Goal: Transaction & Acquisition: Download file/media

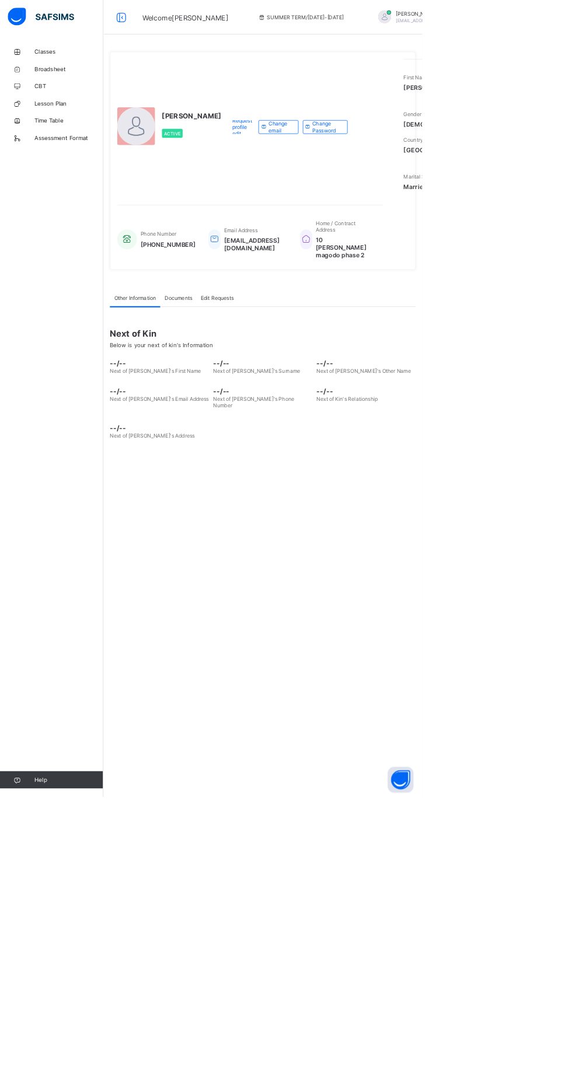
click at [81, 91] on span "Broadsheet" at bounding box center [93, 93] width 93 height 9
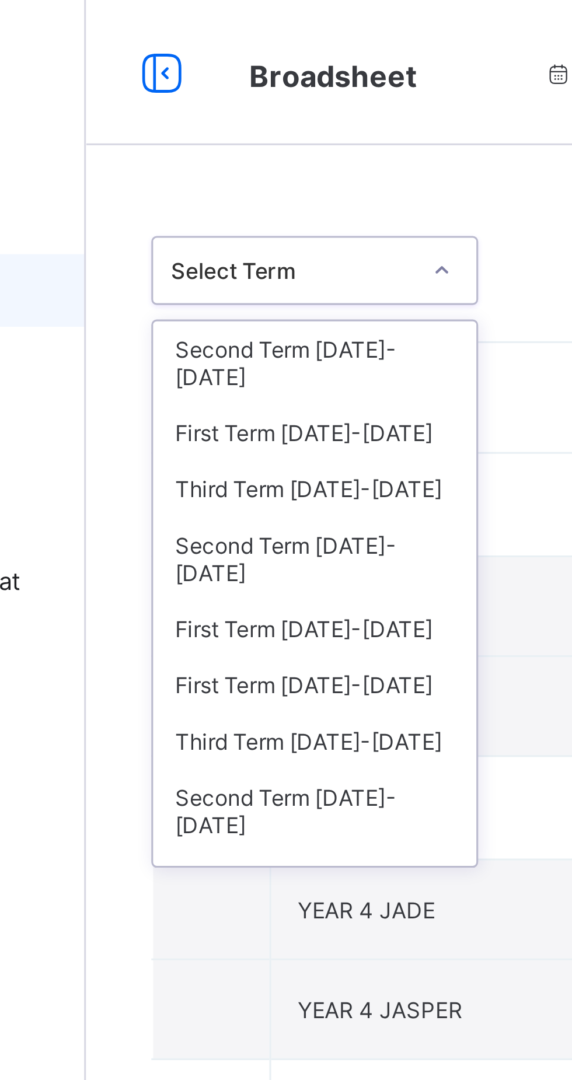
scroll to position [20, 0]
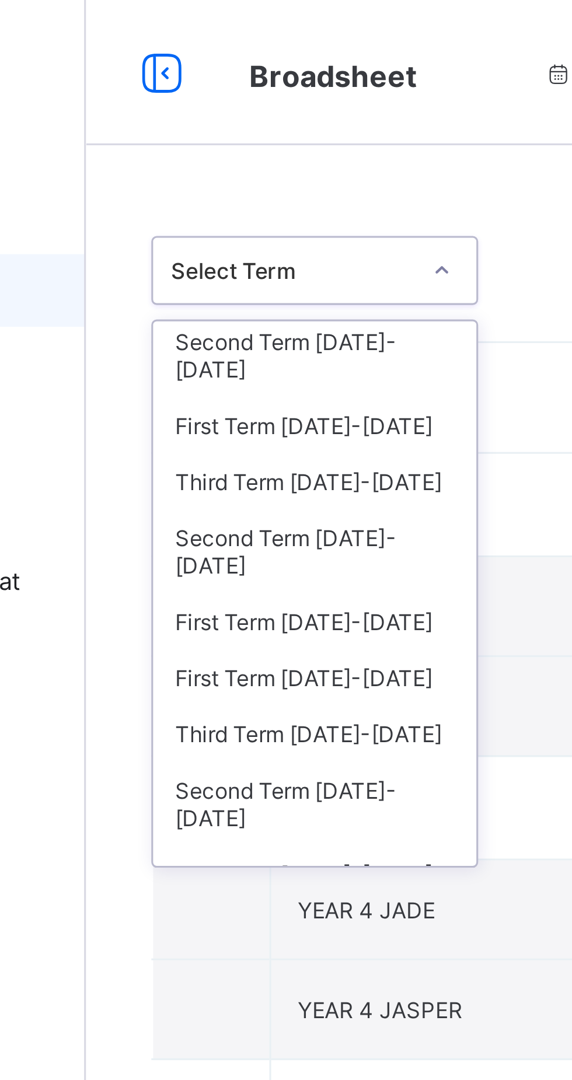
click at [226, 149] on div "Third Term 2023-2024" at bounding box center [214, 155] width 104 height 18
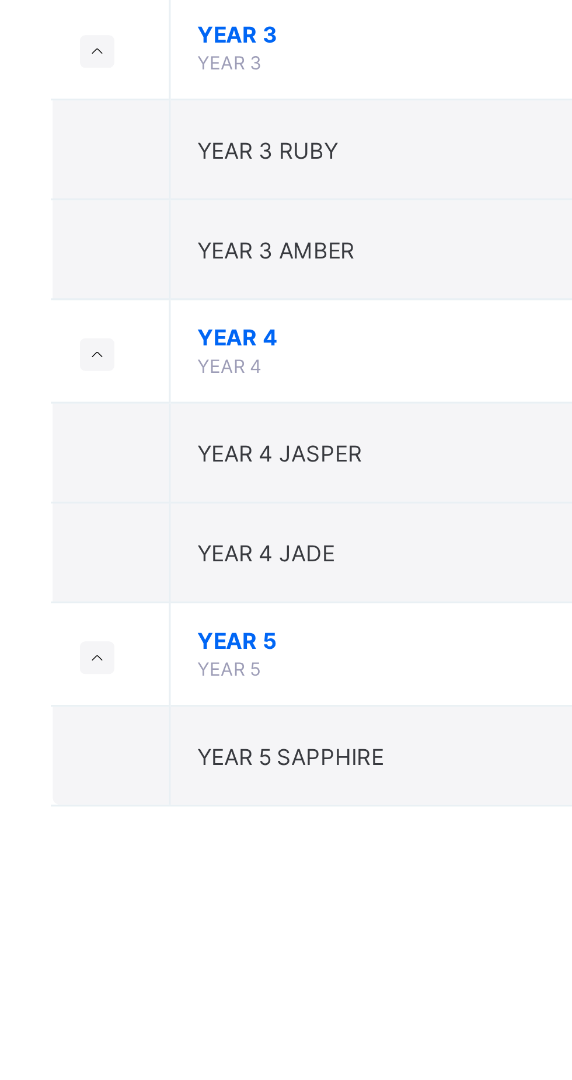
click at [244, 365] on span "YEAR 4 JADE" at bounding box center [230, 365] width 44 height 9
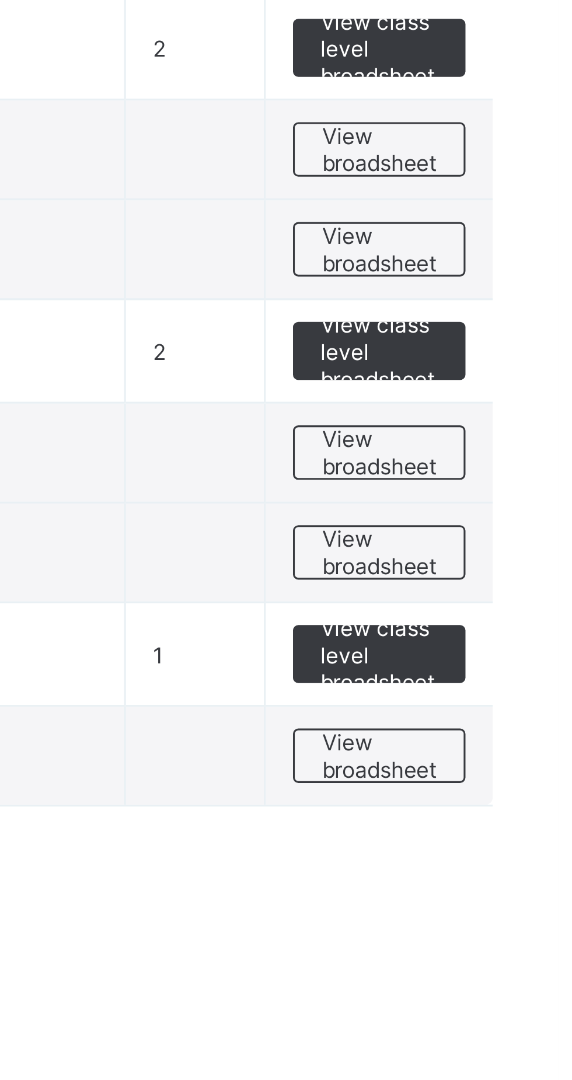
click at [524, 365] on span "View broadsheet" at bounding box center [514, 365] width 37 height 18
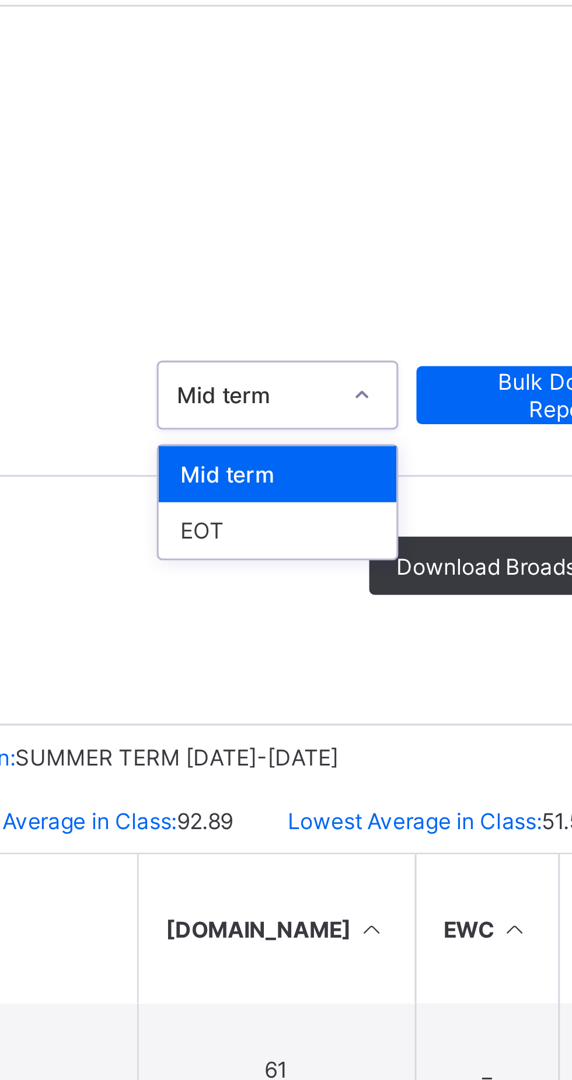
click at [426, 218] on div "EOT" at bounding box center [431, 215] width 76 height 18
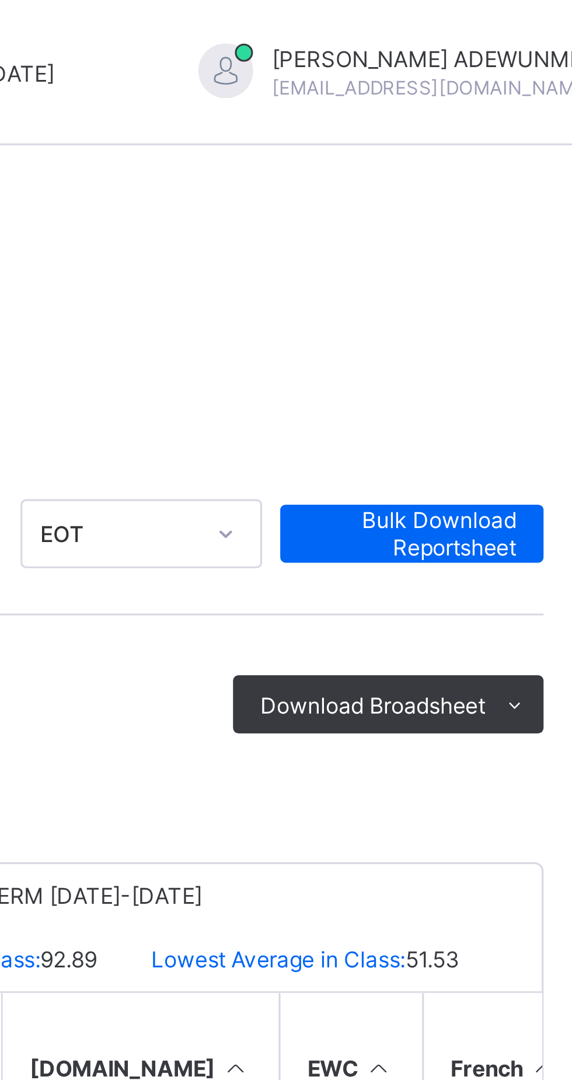
click at [534, 169] on span "Bulk Download Reportsheet" at bounding box center [517, 172] width 67 height 18
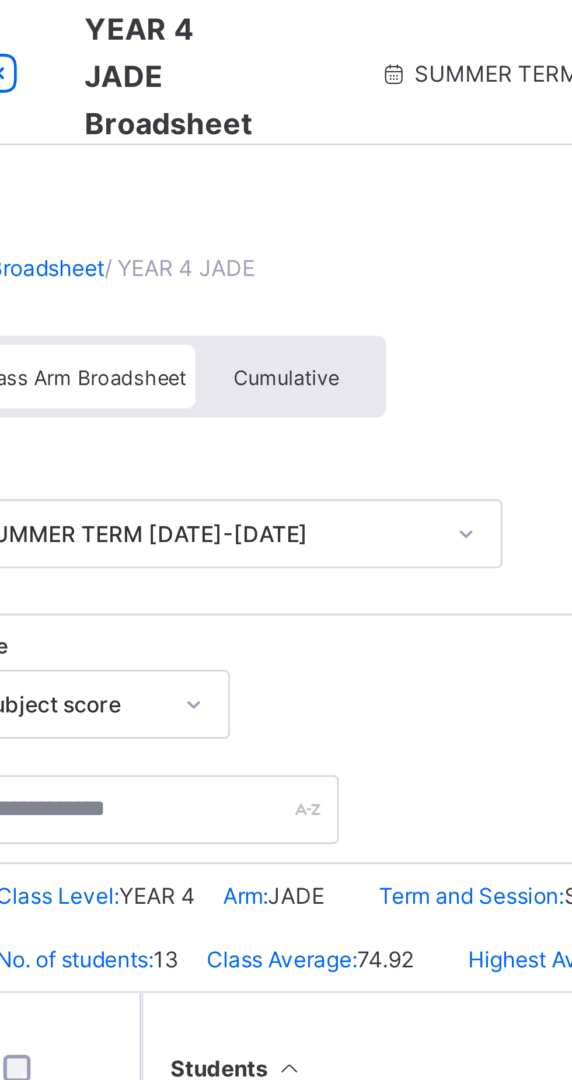
click at [270, 115] on div "Cumulative" at bounding box center [257, 121] width 58 height 20
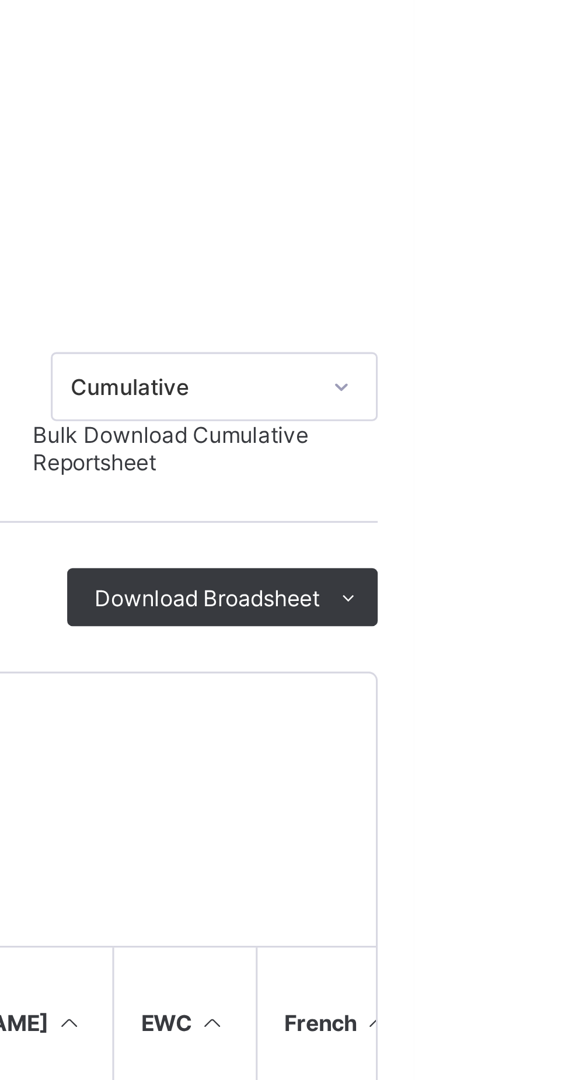
click at [533, 195] on span "Bulk Download Cumulative Reportsheet" at bounding box center [493, 192] width 89 height 18
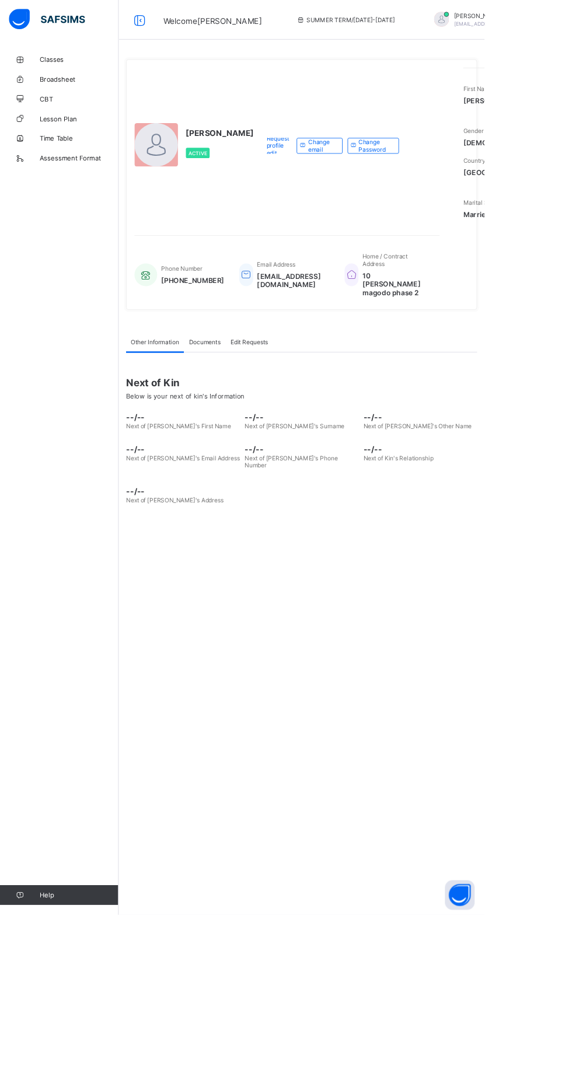
click at [84, 93] on span "Broadsheet" at bounding box center [93, 93] width 93 height 9
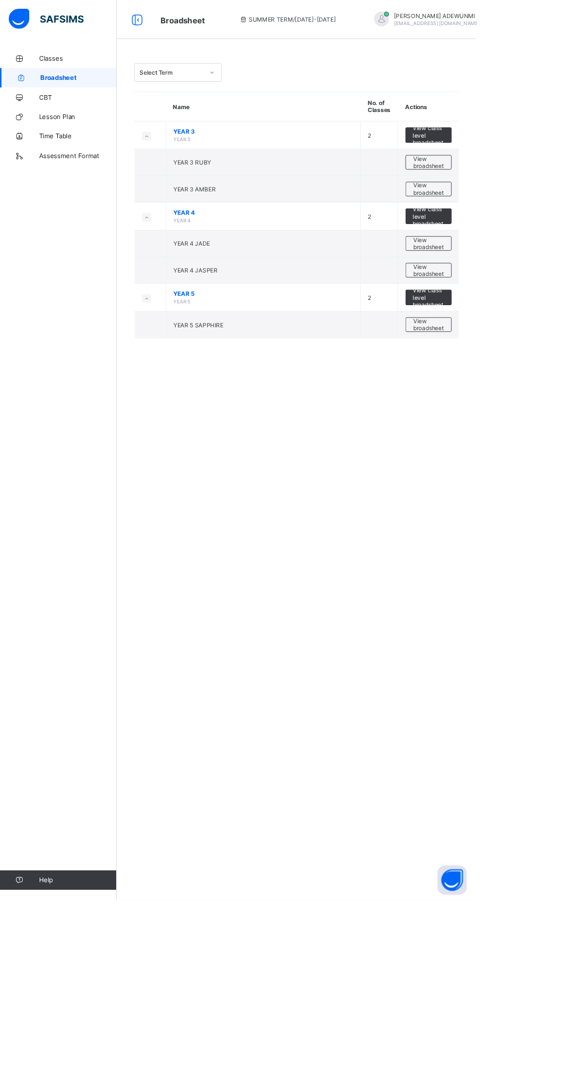
click at [523, 323] on span "View broadsheet" at bounding box center [514, 325] width 37 height 18
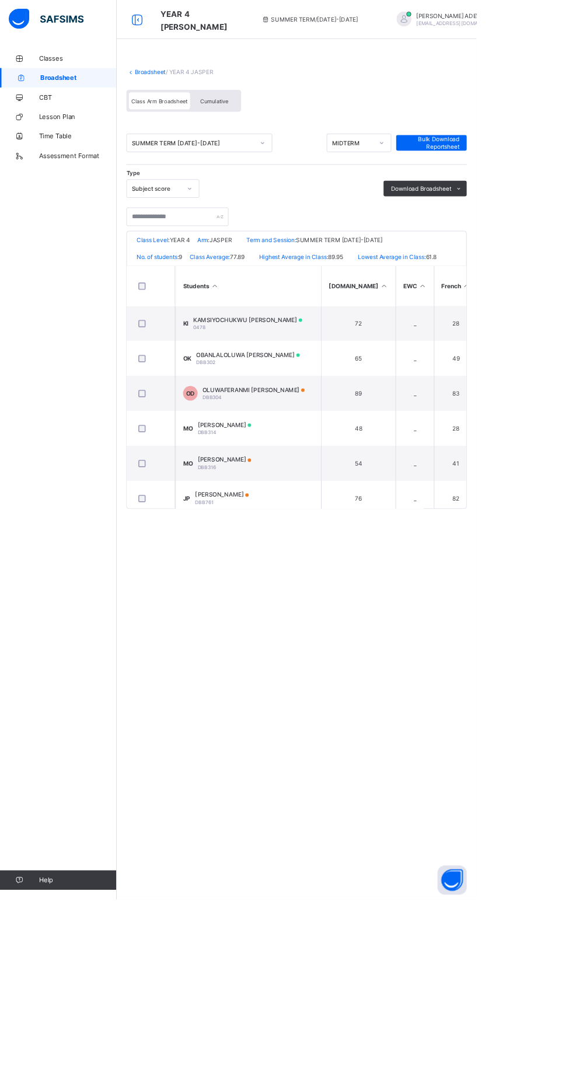
click at [268, 118] on span "Cumulative" at bounding box center [257, 121] width 34 height 8
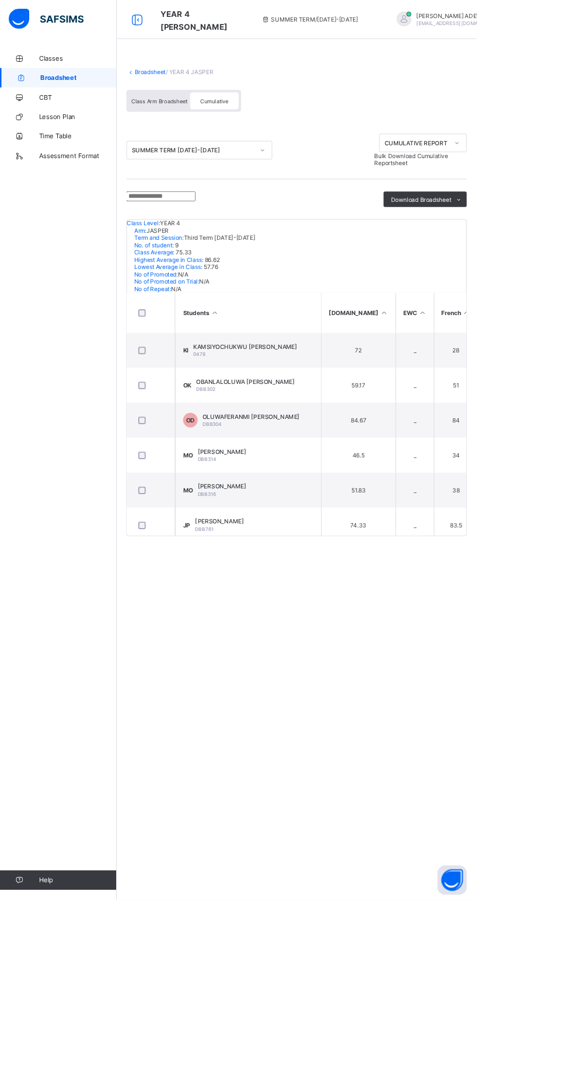
click at [529, 195] on span "Bulk Download Cumulative Reportsheet" at bounding box center [493, 192] width 89 height 18
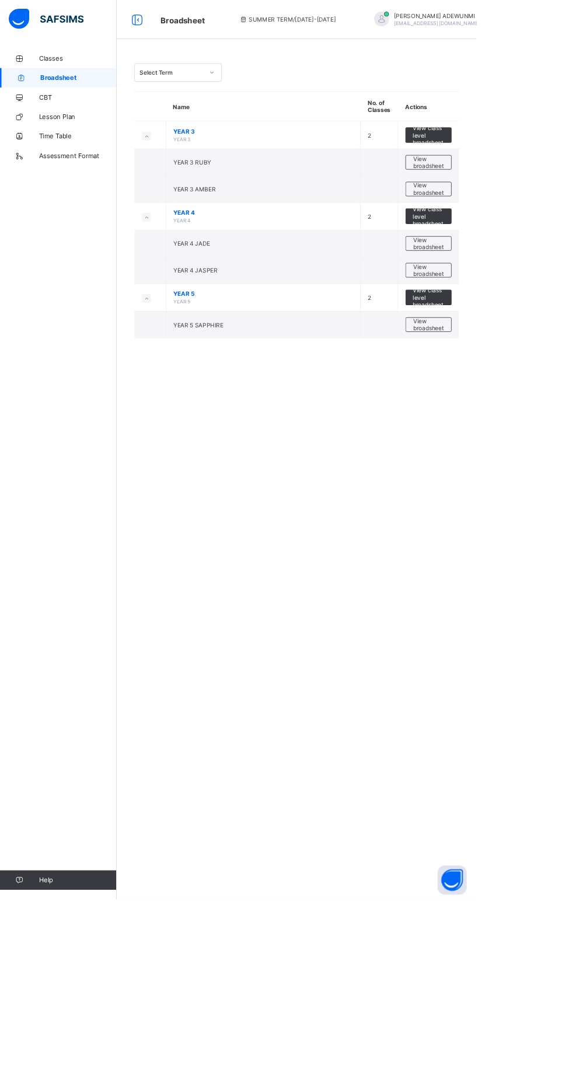
click at [534, 259] on div "View class level broadsheet" at bounding box center [514, 259] width 55 height 19
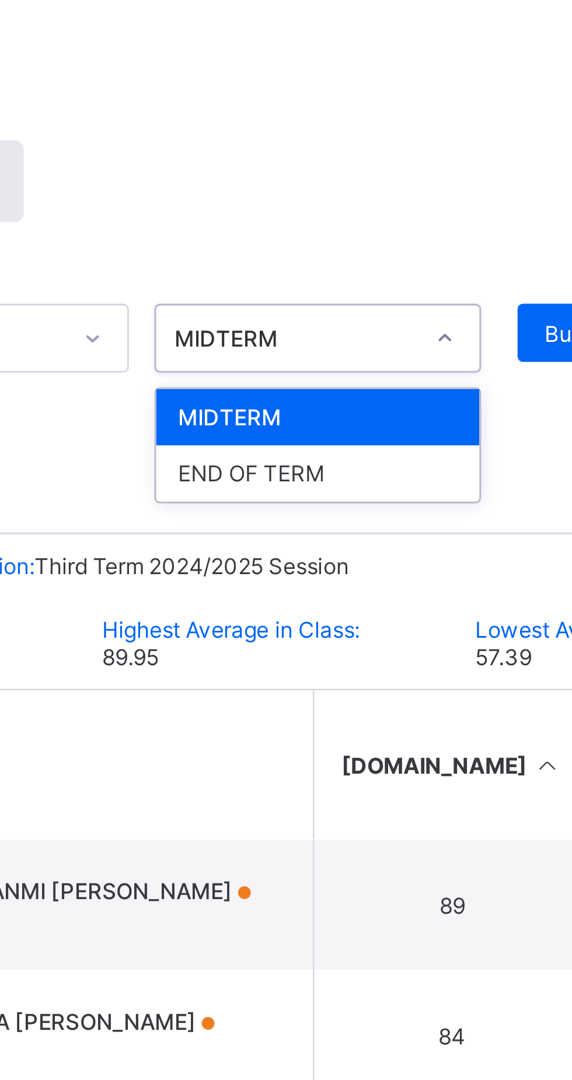
click at [394, 227] on div "END OF TERM" at bounding box center [387, 227] width 104 height 18
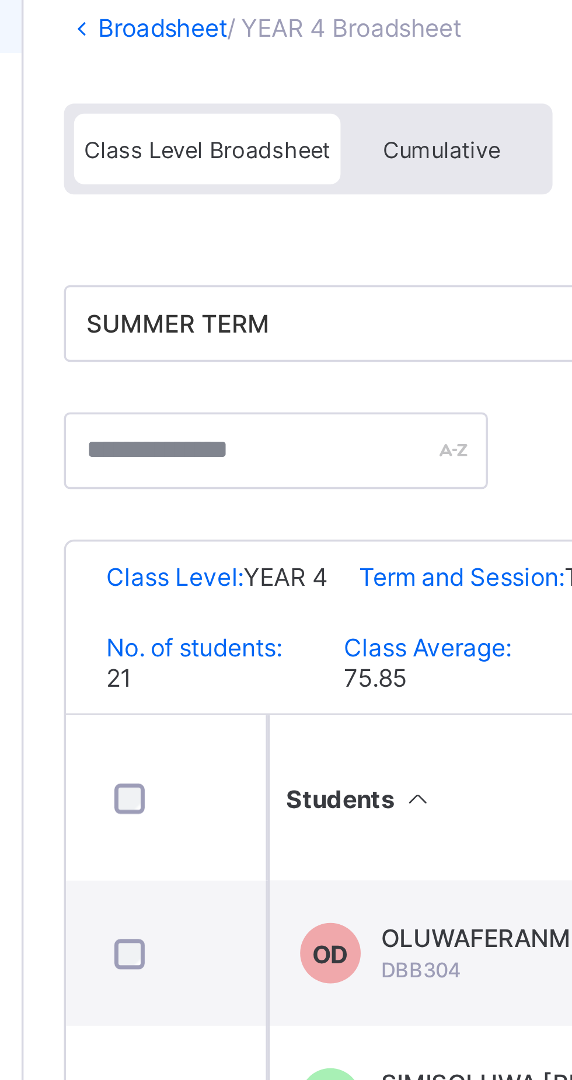
click at [265, 137] on div "Cumulative" at bounding box center [261, 133] width 58 height 20
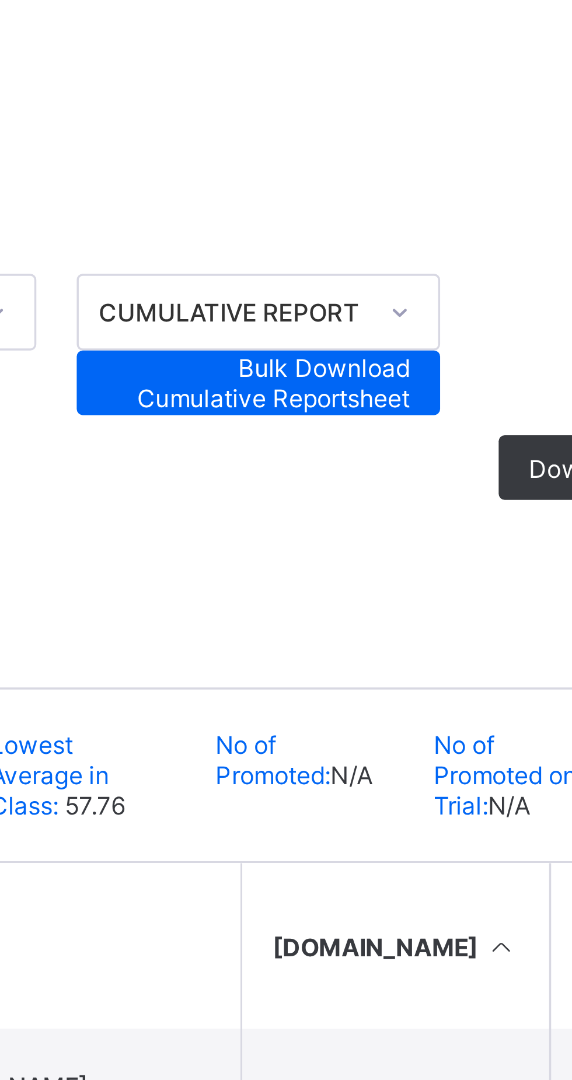
click at [412, 207] on span "Bulk Download Cumulative Reportsheet" at bounding box center [391, 204] width 88 height 18
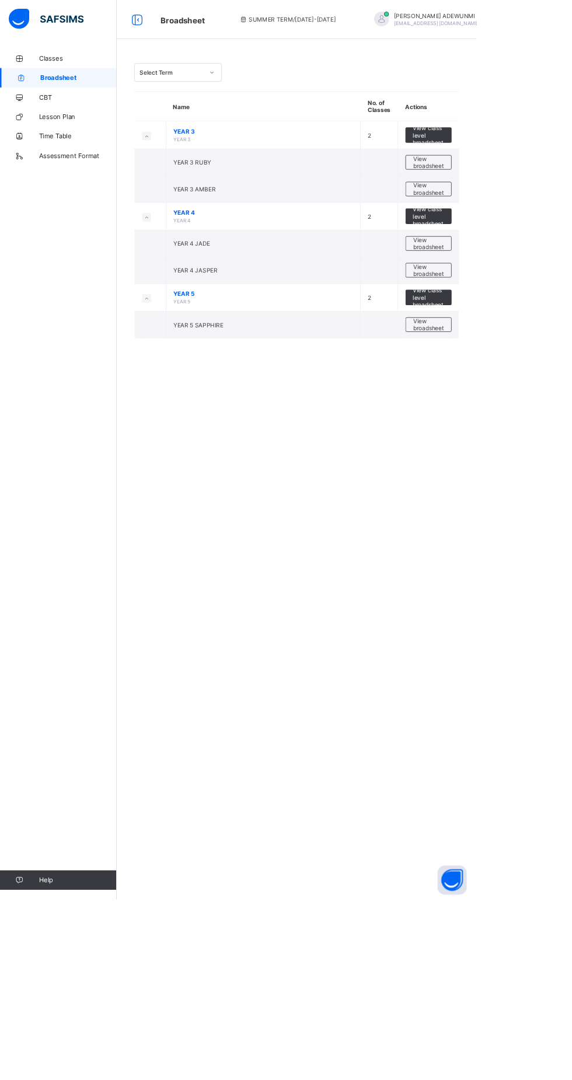
click at [534, 356] on div "View class level broadsheet" at bounding box center [514, 357] width 55 height 19
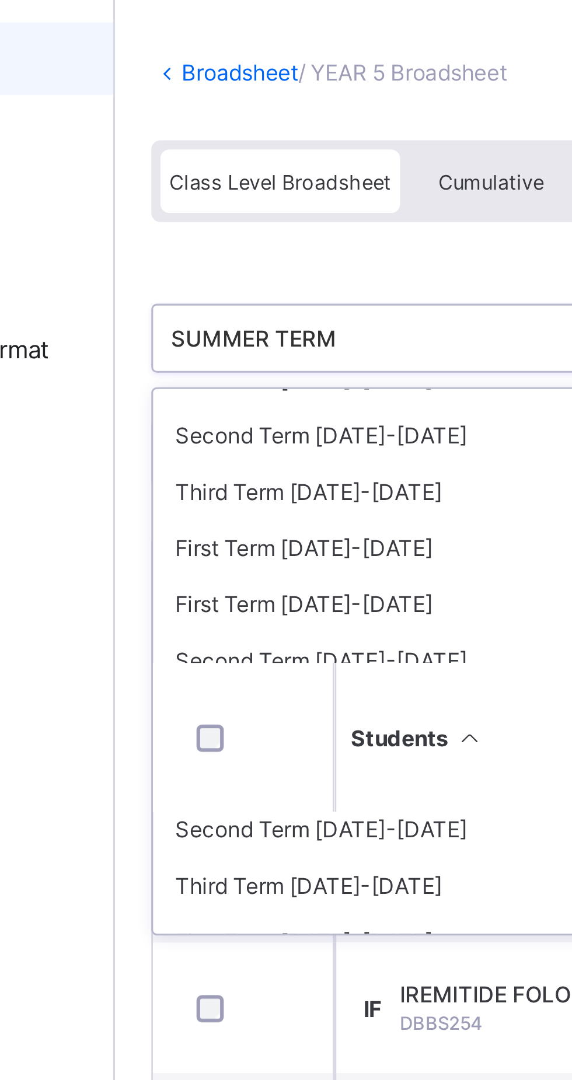
scroll to position [68, 0]
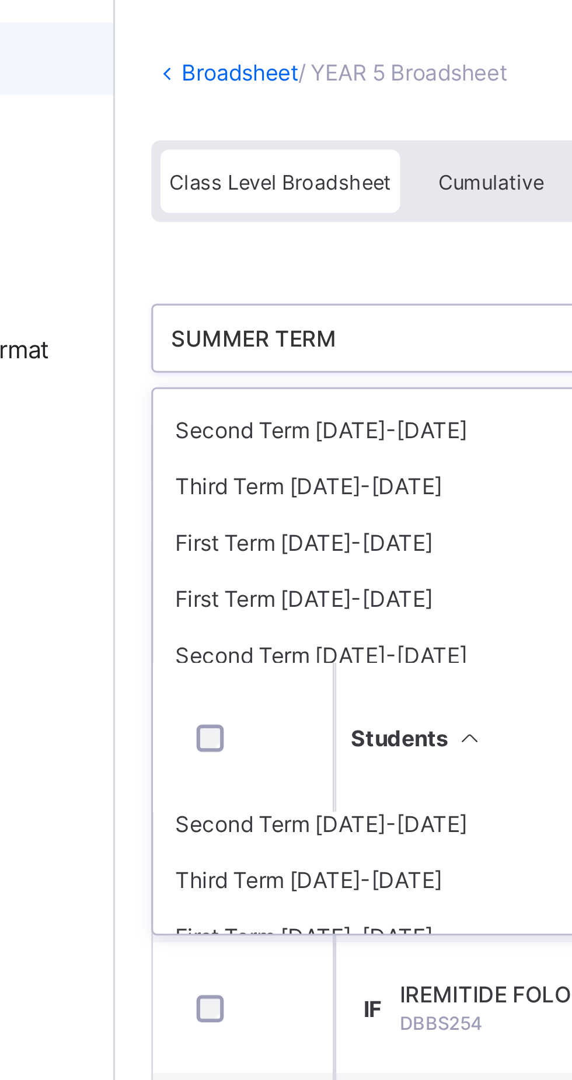
click at [223, 230] on div "Third Term 2023-2024" at bounding box center [239, 231] width 174 height 18
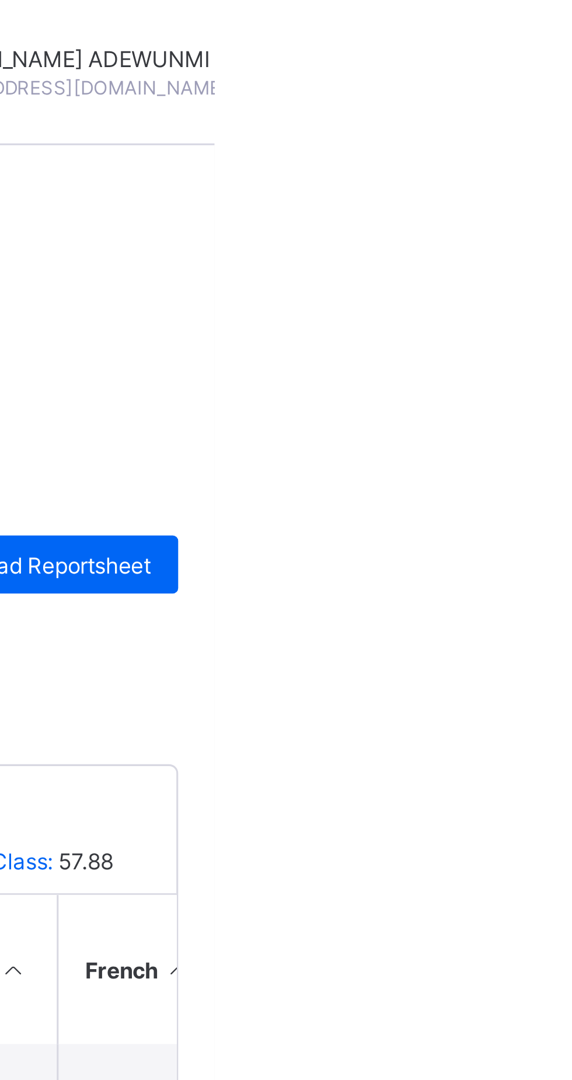
scroll to position [0, 0]
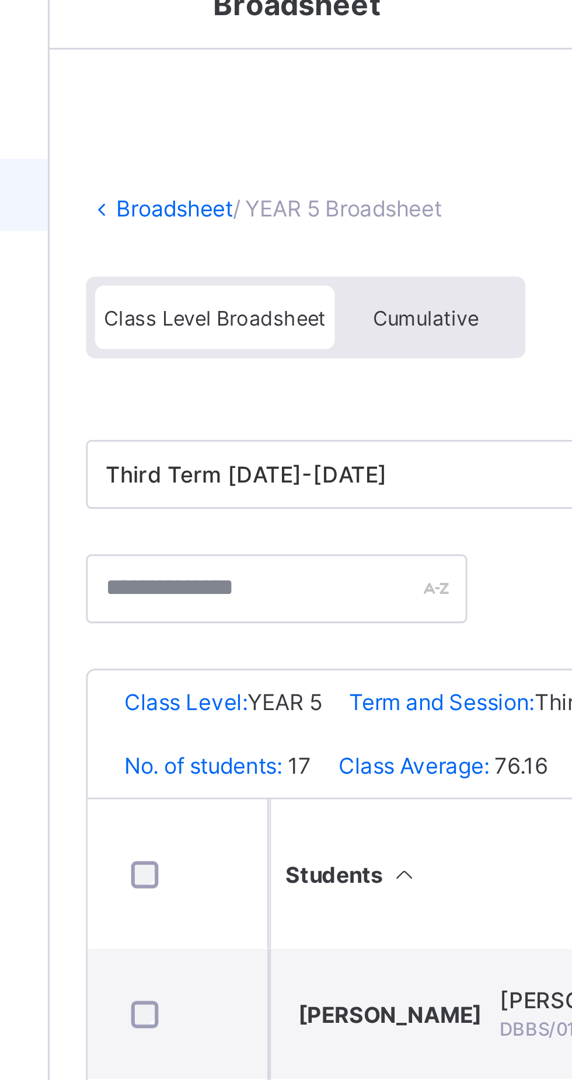
click at [249, 102] on div "Broadsheet / YEAR 5 Broadsheet Class Level Broadsheet Cumulative Third Term 202…" at bounding box center [356, 330] width 432 height 544
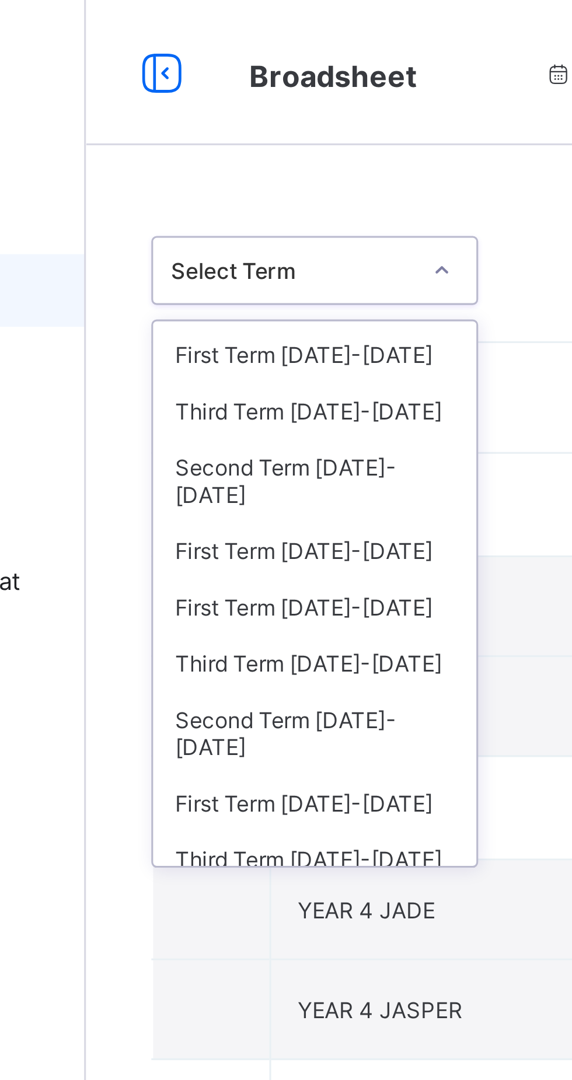
scroll to position [47, 0]
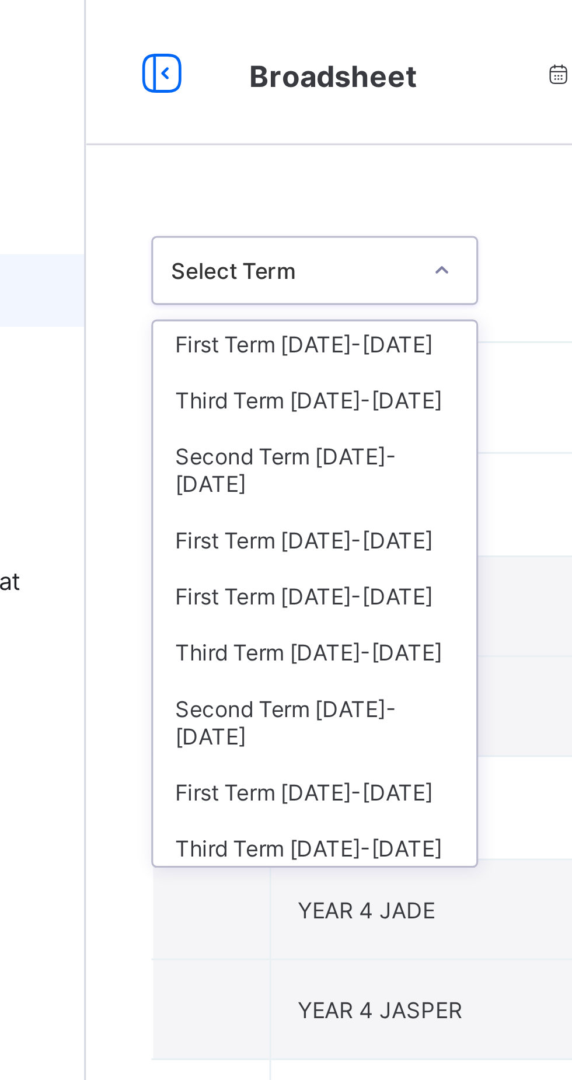
click at [187, 123] on div "Third Term 2023-2024" at bounding box center [214, 129] width 104 height 18
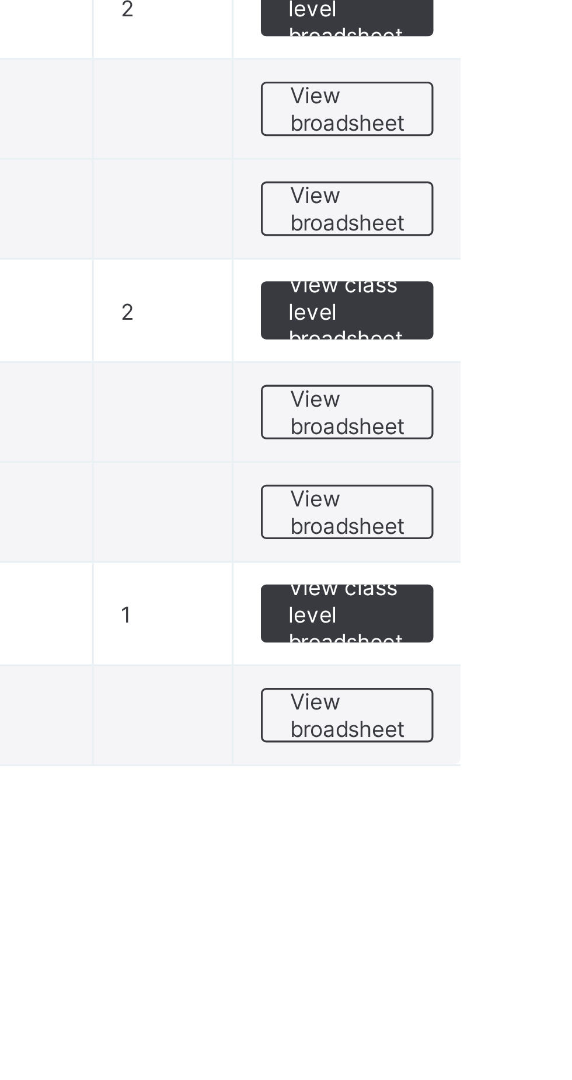
click at [527, 282] on span "View class level broadsheet" at bounding box center [514, 269] width 38 height 26
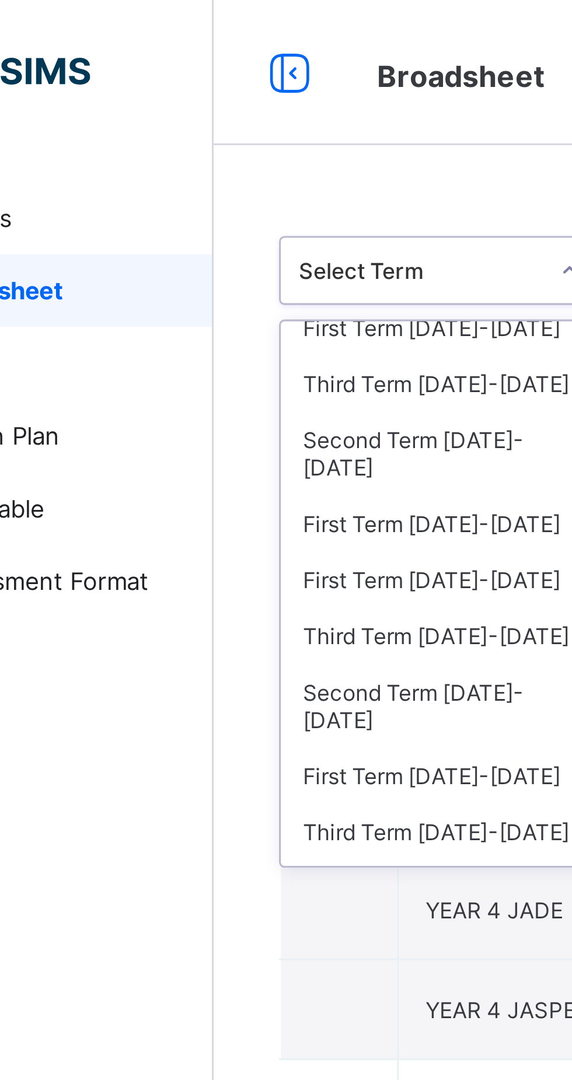
scroll to position [53, 0]
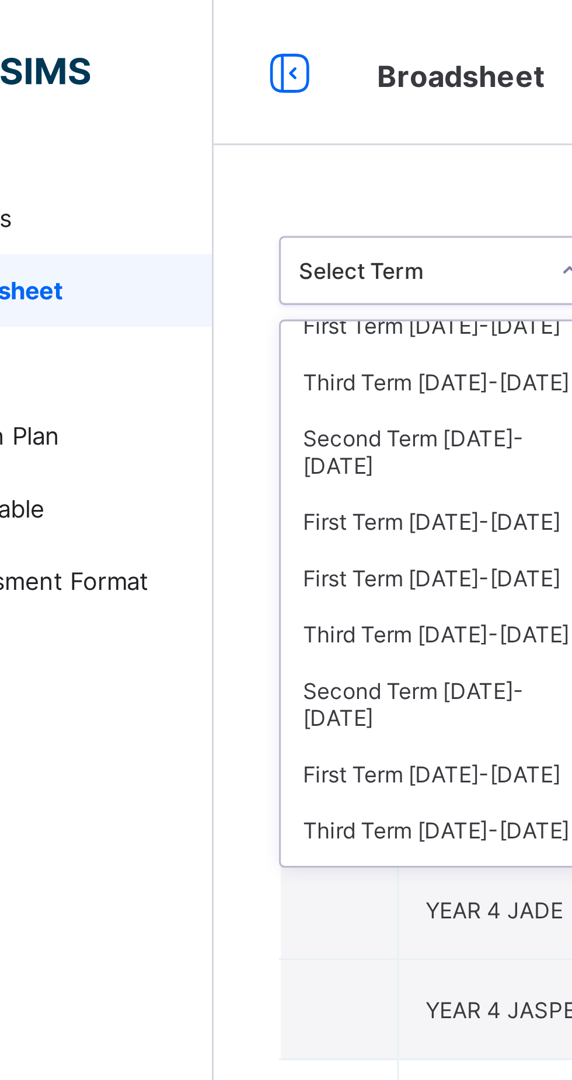
click at [218, 118] on div "Third Term 2023-2024" at bounding box center [214, 123] width 104 height 18
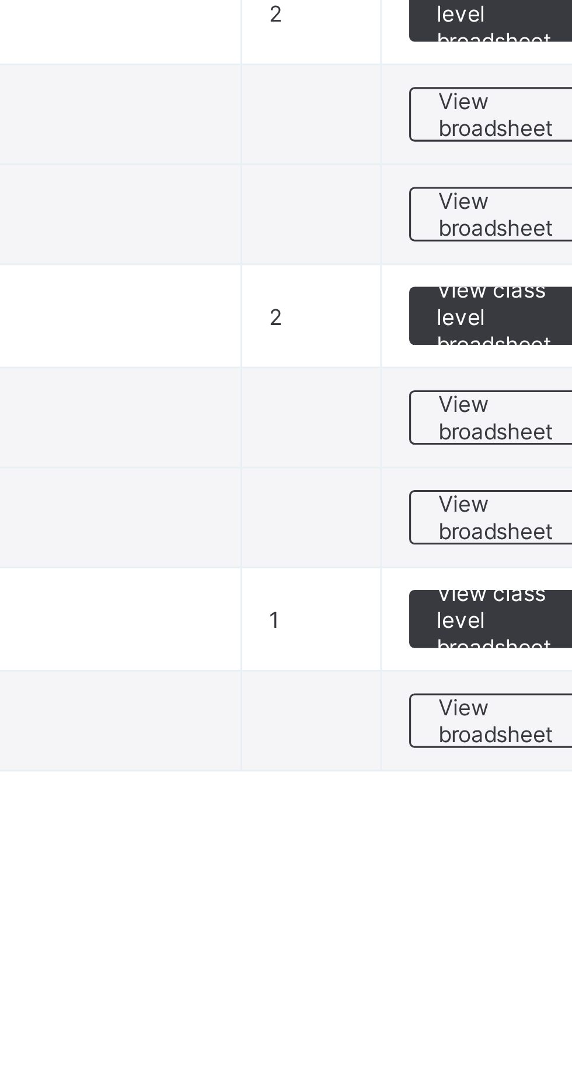
click at [521, 282] on span "View class level broadsheet" at bounding box center [514, 269] width 38 height 26
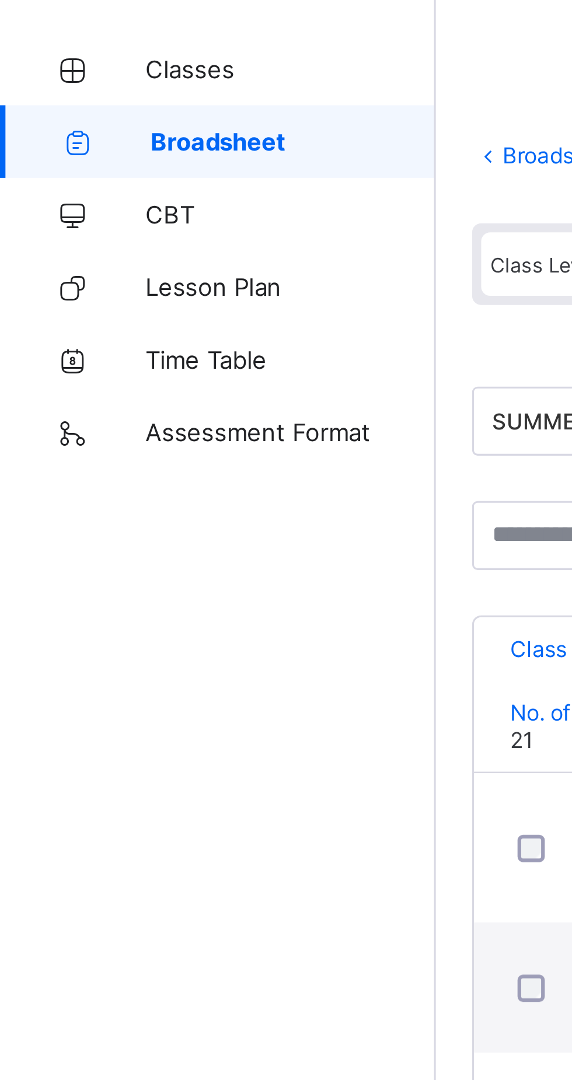
click at [80, 99] on link "Broadsheet" at bounding box center [70, 93] width 140 height 23
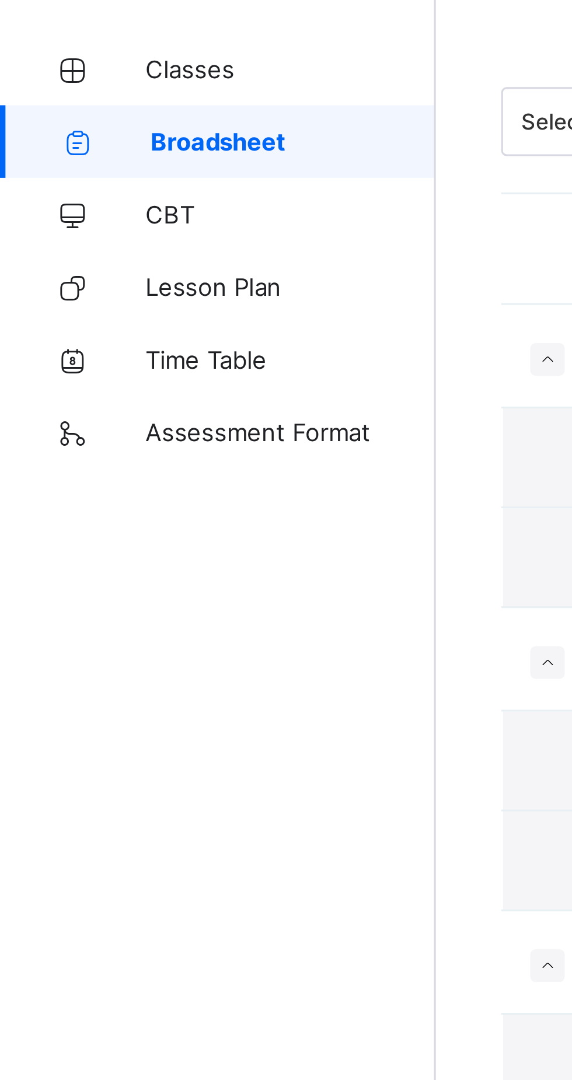
click at [74, 71] on span "Classes" at bounding box center [93, 69] width 93 height 9
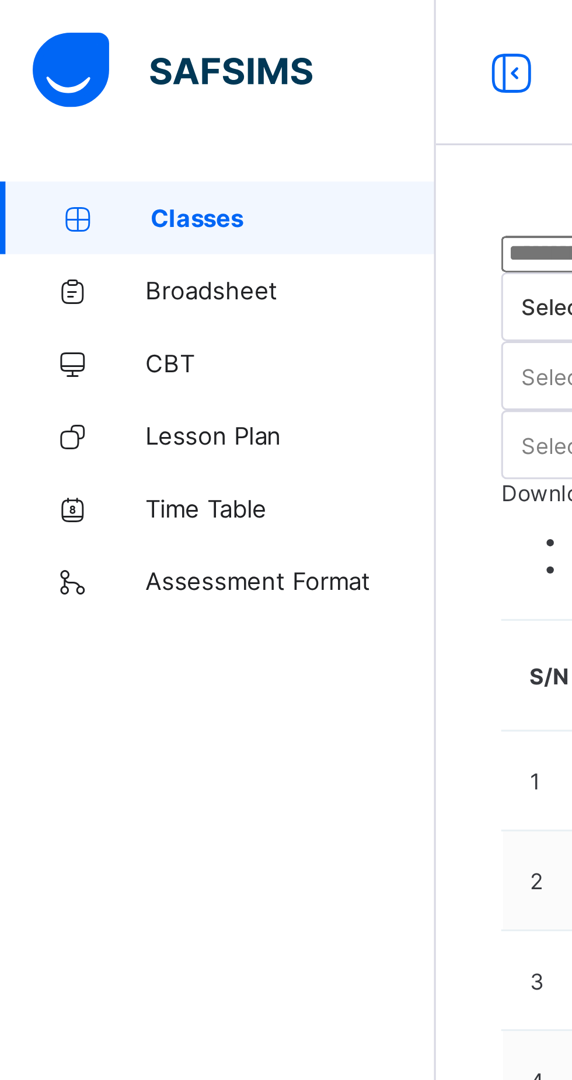
click at [79, 93] on span "Broadsheet" at bounding box center [93, 93] width 93 height 9
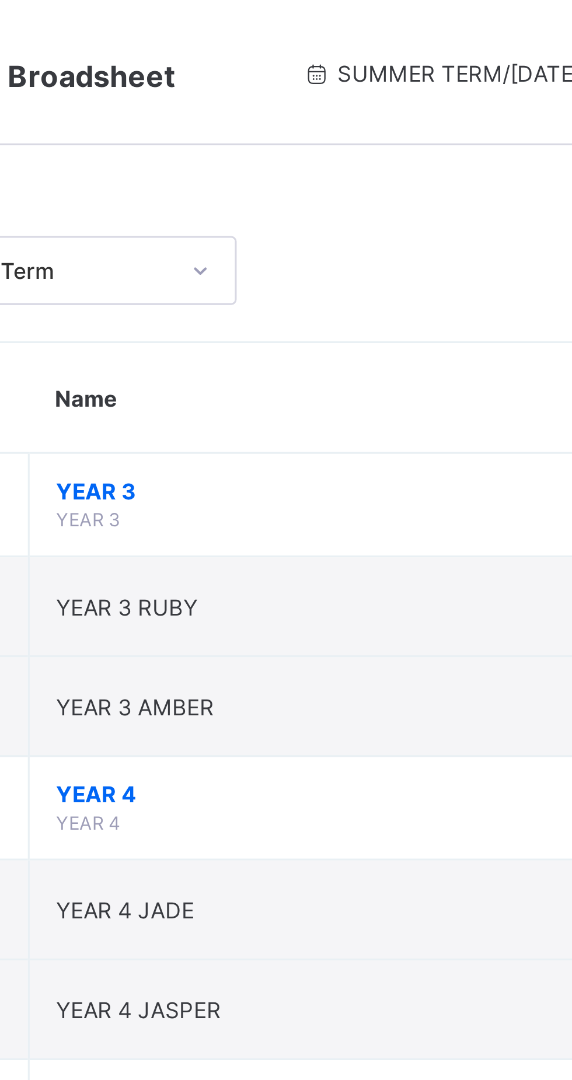
click at [283, 27] on div "SUMMER TERM / 2024-2025" at bounding box center [345, 23] width 174 height 47
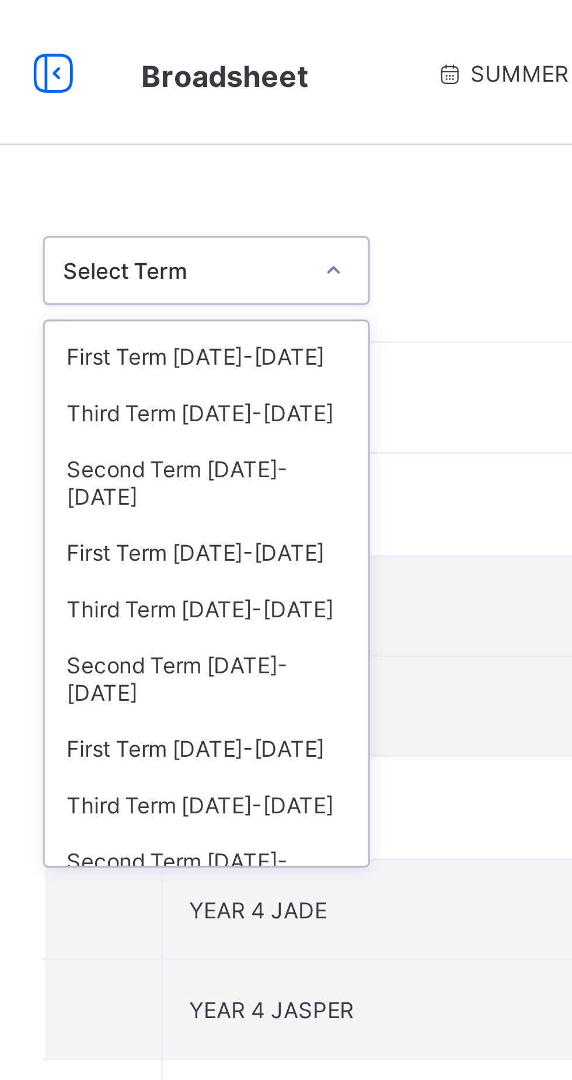
scroll to position [190, 0]
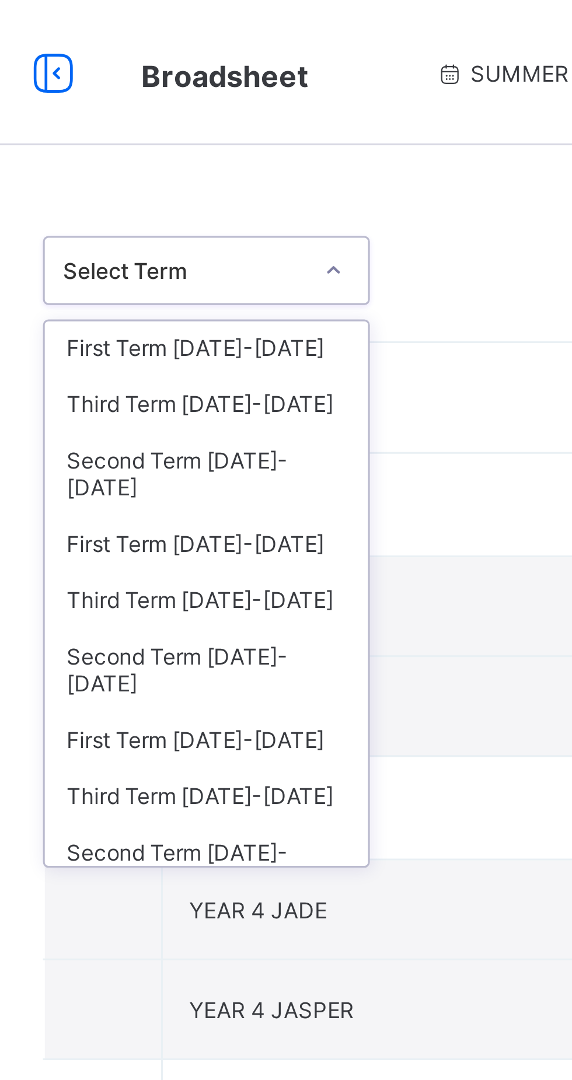
click at [228, 184] on div "Third Term 2019-2020" at bounding box center [214, 193] width 104 height 18
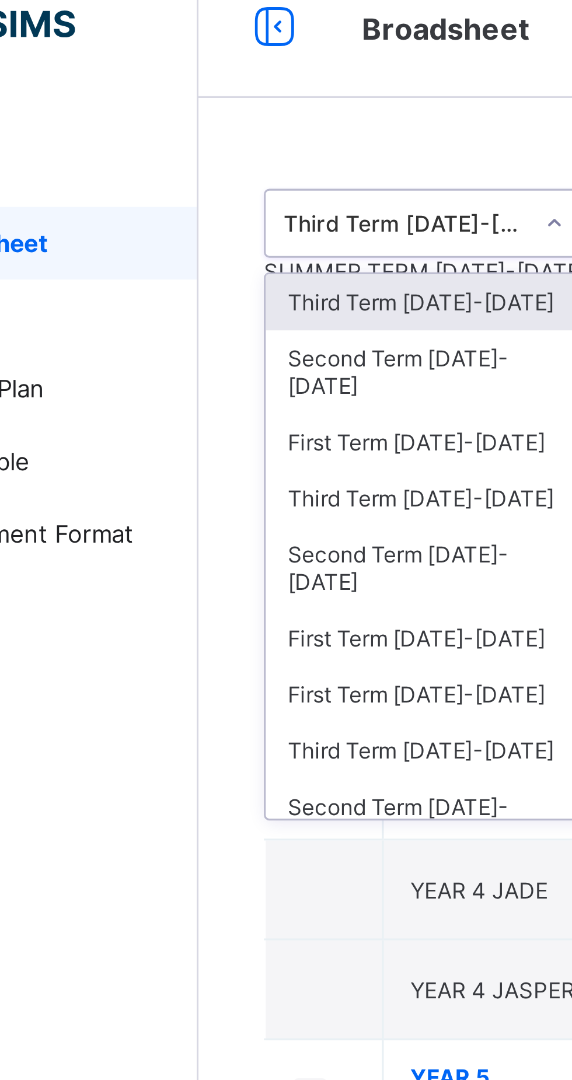
scroll to position [12, 0]
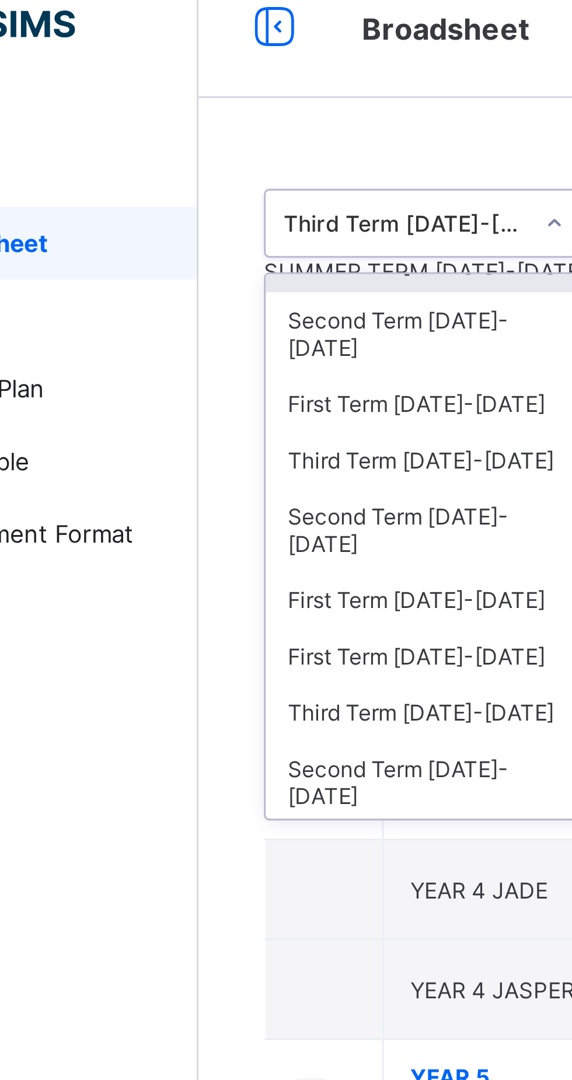
click at [226, 154] on div "Third Term 2023-2024" at bounding box center [214, 163] width 104 height 18
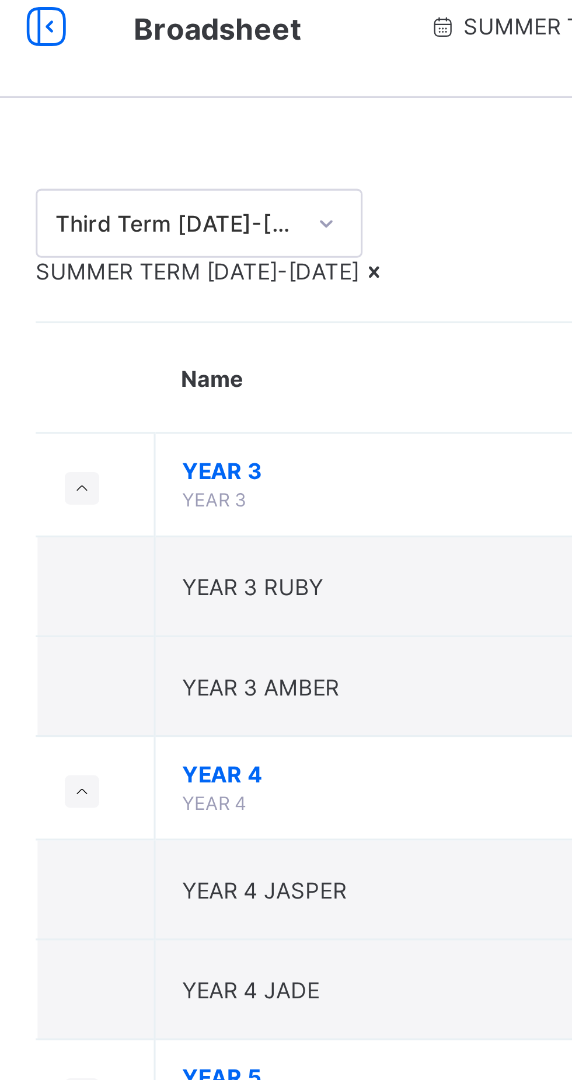
click at [220, 107] on span "SUMMER TERM 2023-2024" at bounding box center [213, 102] width 104 height 9
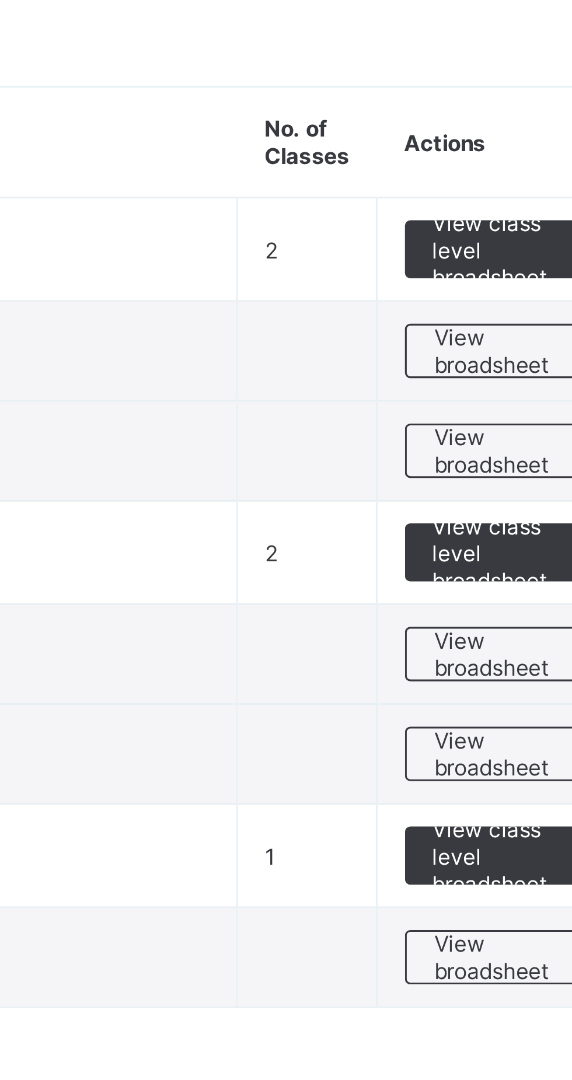
click at [517, 282] on span "View class level broadsheet" at bounding box center [514, 269] width 38 height 26
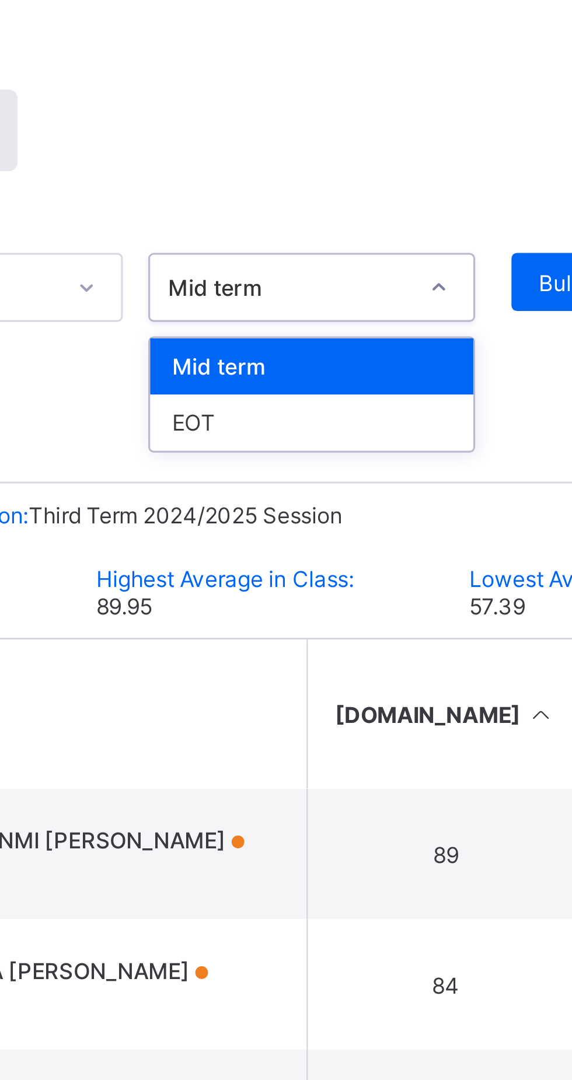
click at [381, 228] on div "EOT" at bounding box center [387, 227] width 104 height 18
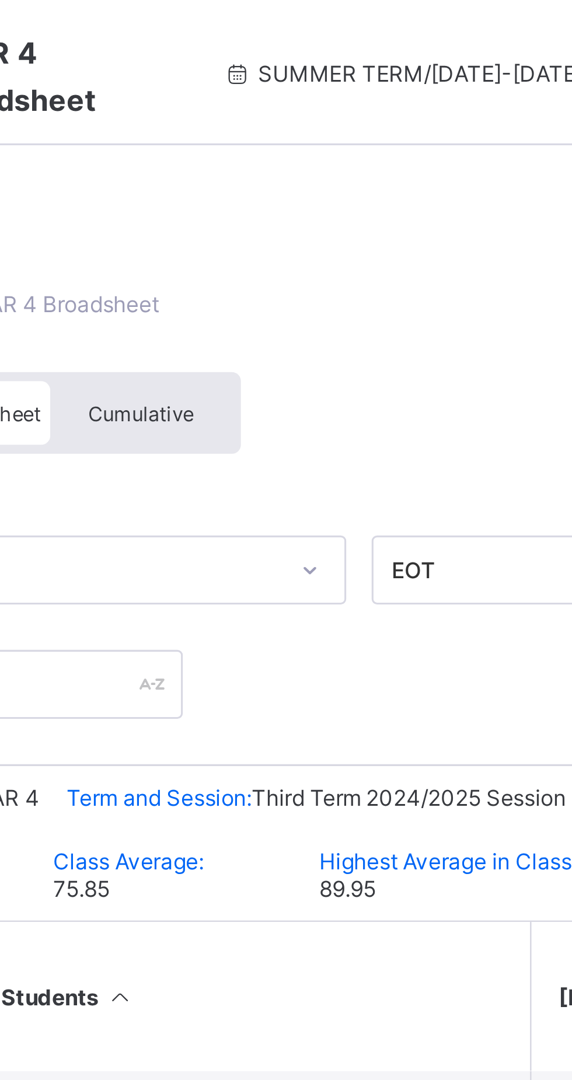
click at [275, 134] on span "Cumulative" at bounding box center [261, 133] width 34 height 8
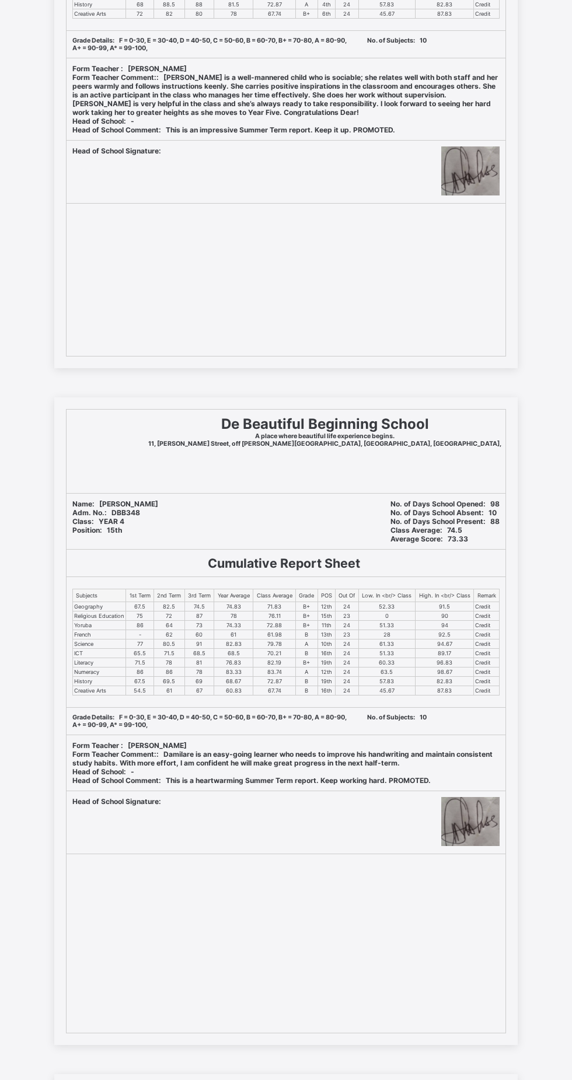
scroll to position [5088, 0]
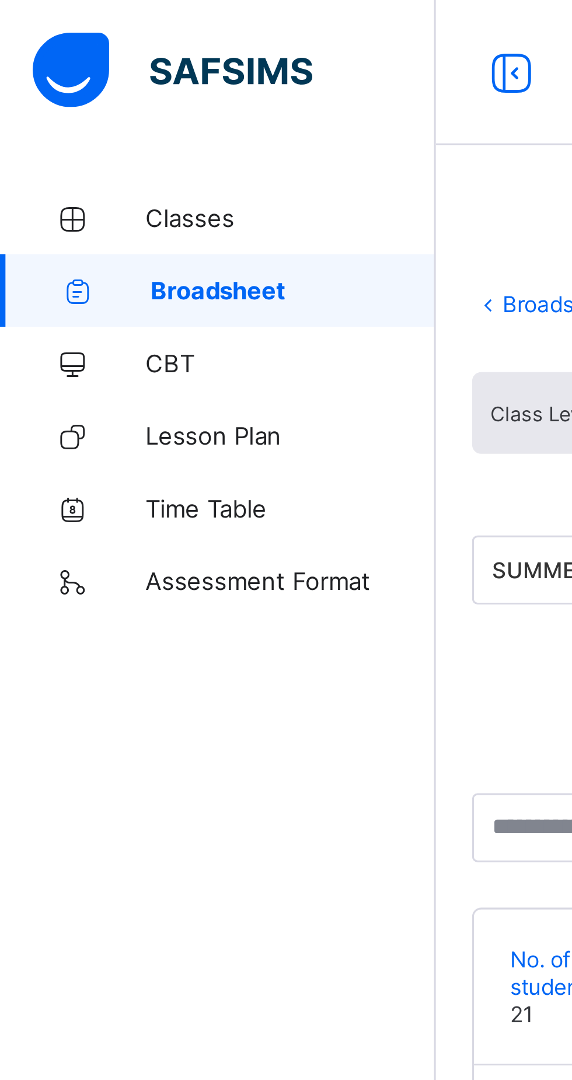
click at [81, 92] on span "Broadsheet" at bounding box center [94, 93] width 92 height 9
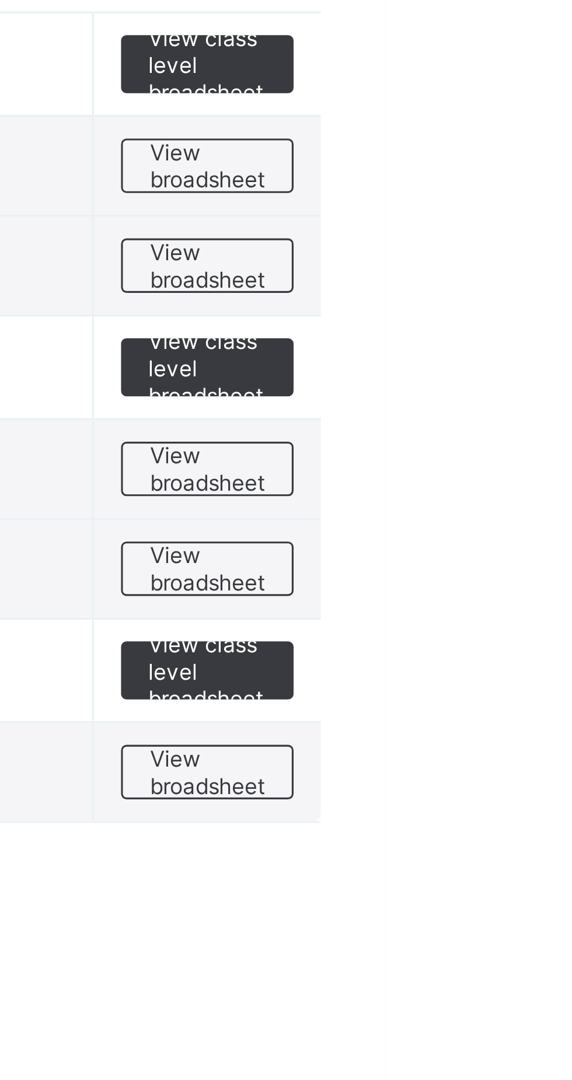
click at [527, 358] on span "View class level broadsheet" at bounding box center [514, 357] width 38 height 26
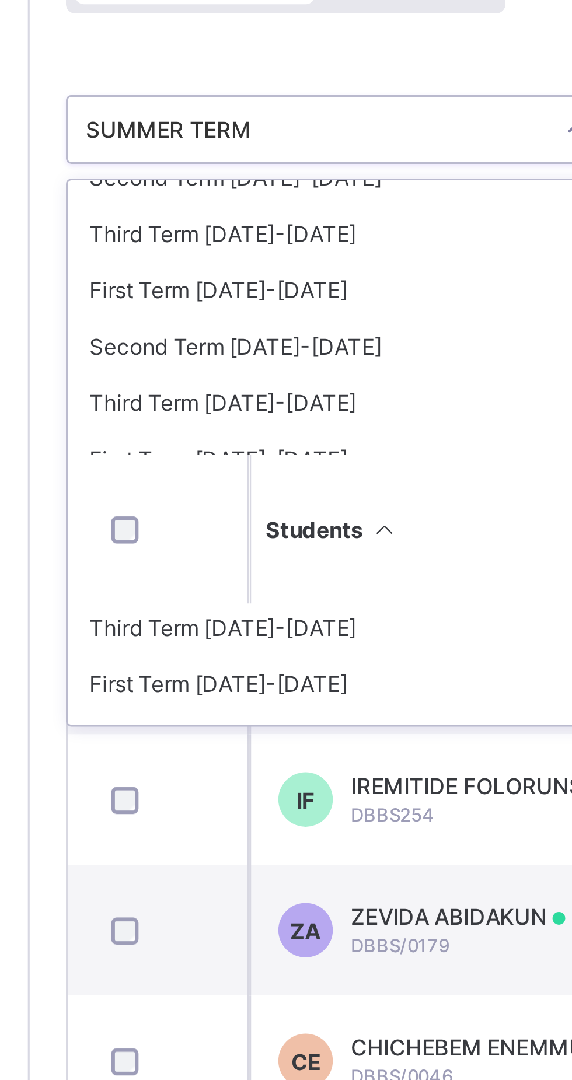
scroll to position [32, 0]
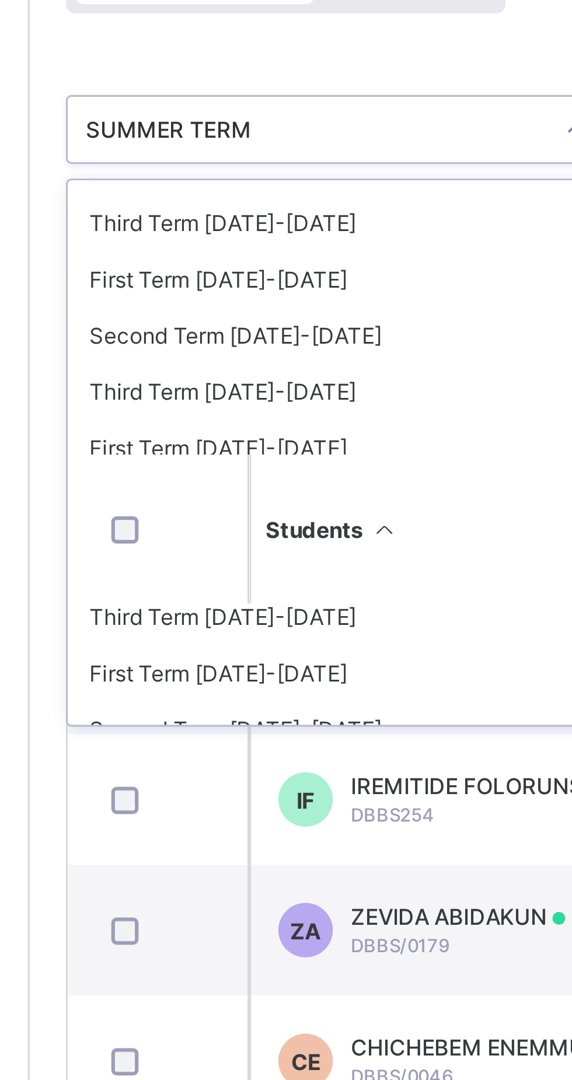
click at [219, 269] on div "Third Term 2023-2024" at bounding box center [239, 267] width 174 height 18
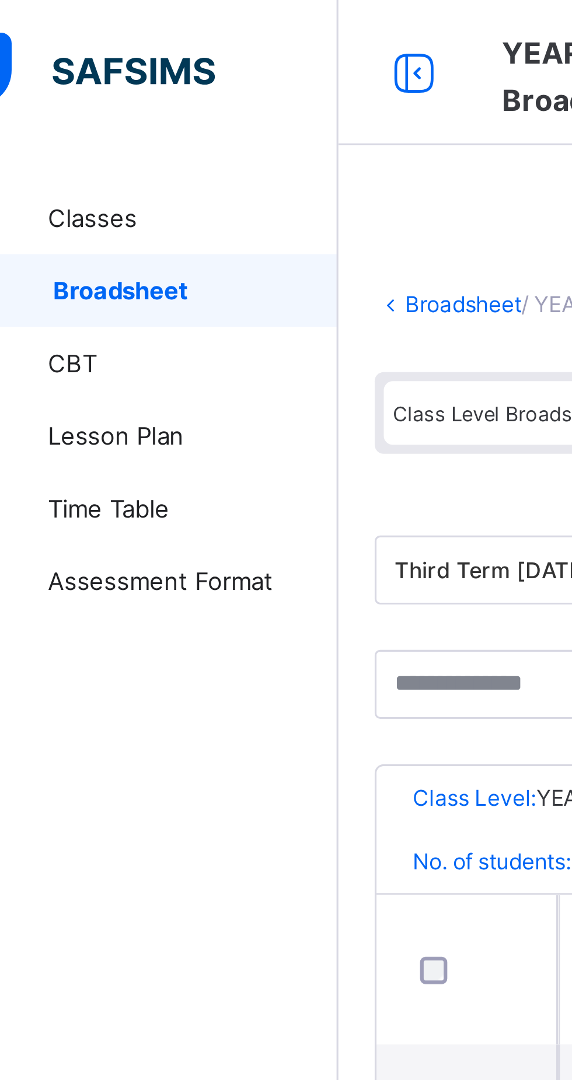
click at [96, 88] on link "Broadsheet" at bounding box center [70, 93] width 140 height 23
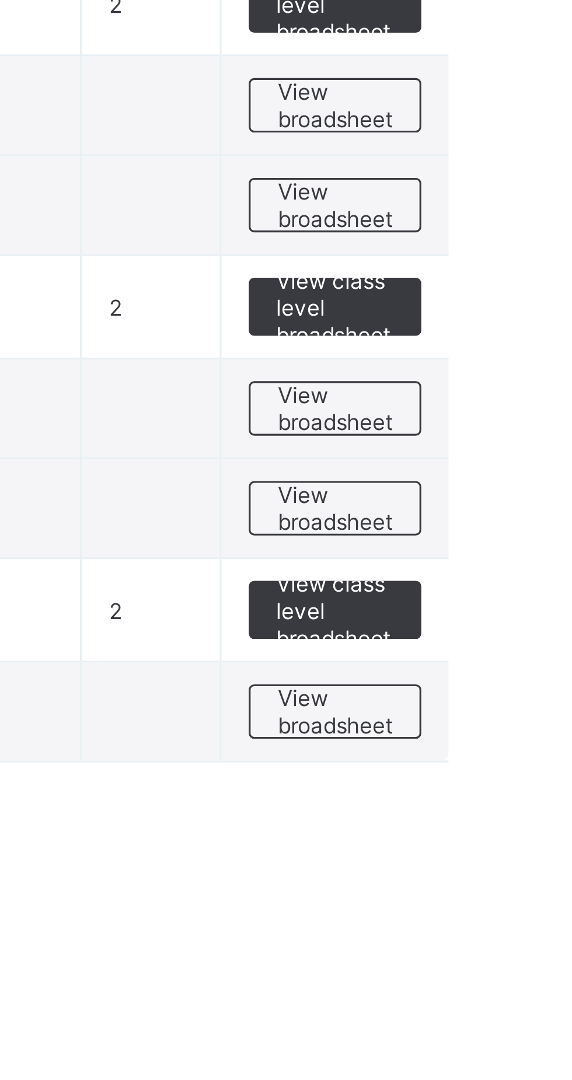
click at [520, 261] on span "View class level broadsheet" at bounding box center [514, 260] width 38 height 26
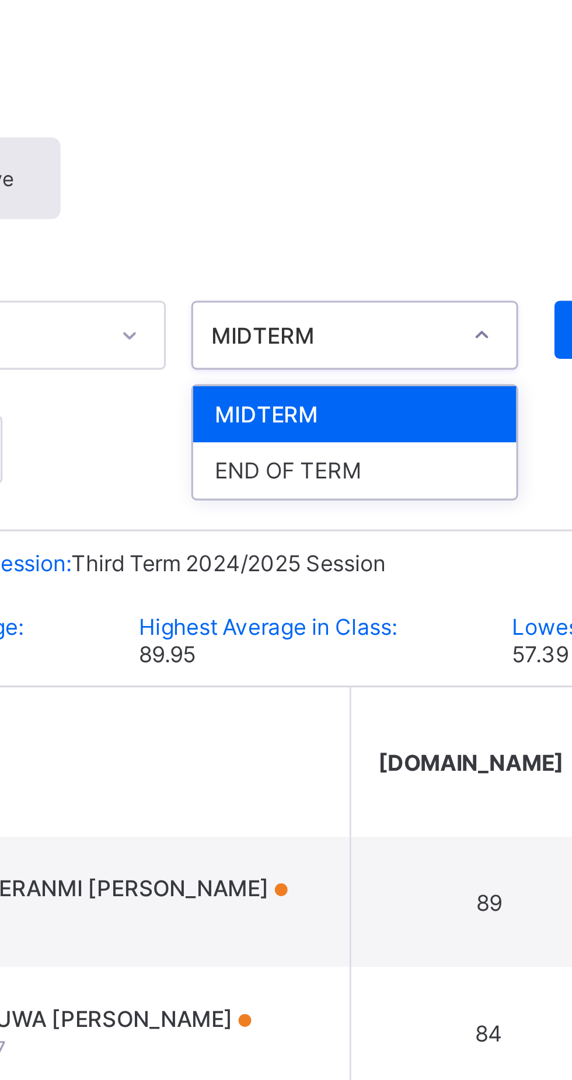
click at [400, 227] on div "END OF TERM" at bounding box center [387, 227] width 104 height 18
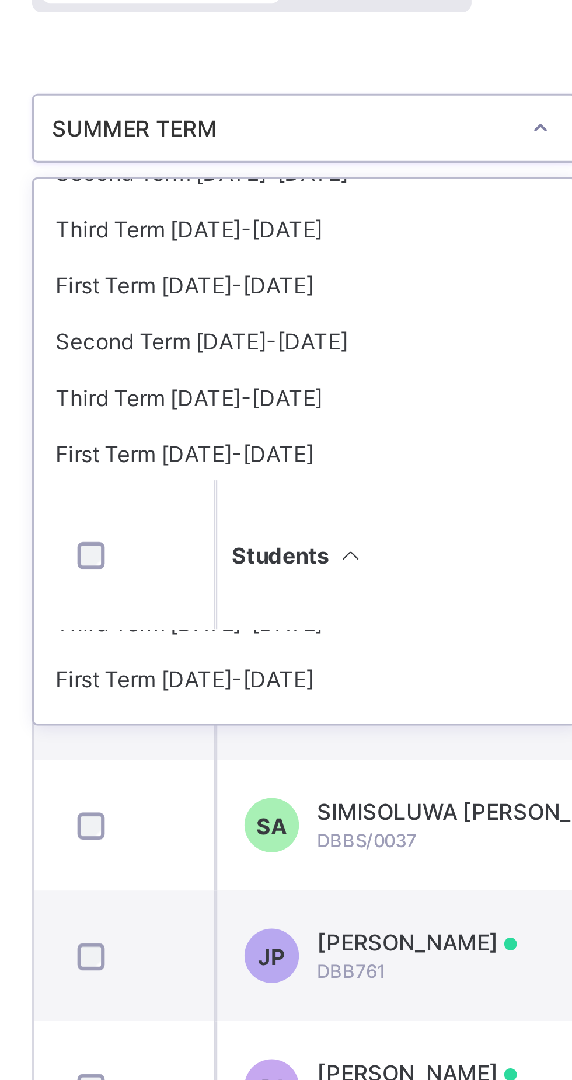
scroll to position [30, 0]
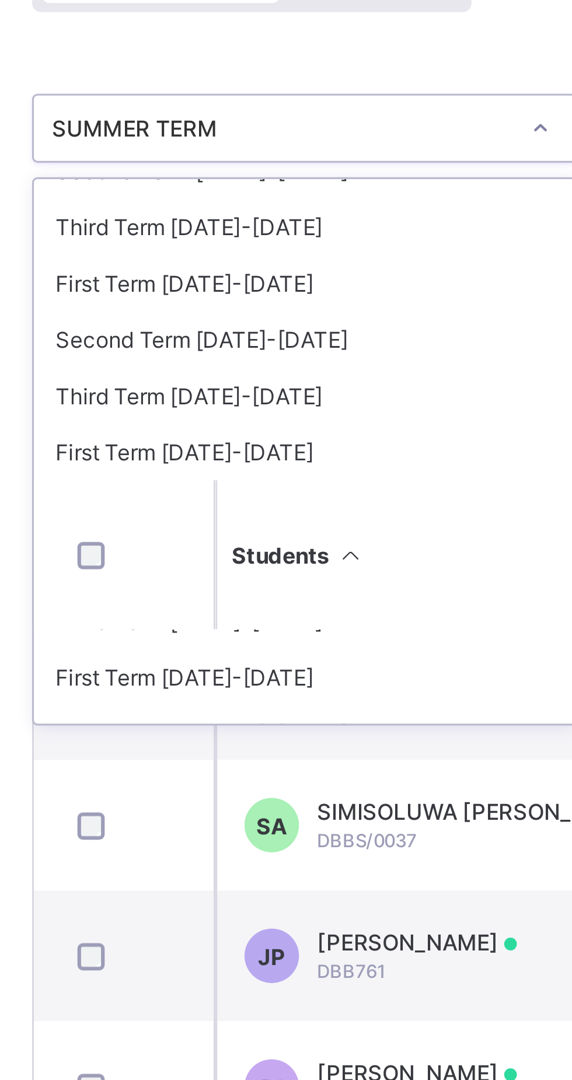
click at [222, 268] on div "Third Term 2023-2024" at bounding box center [239, 269] width 174 height 18
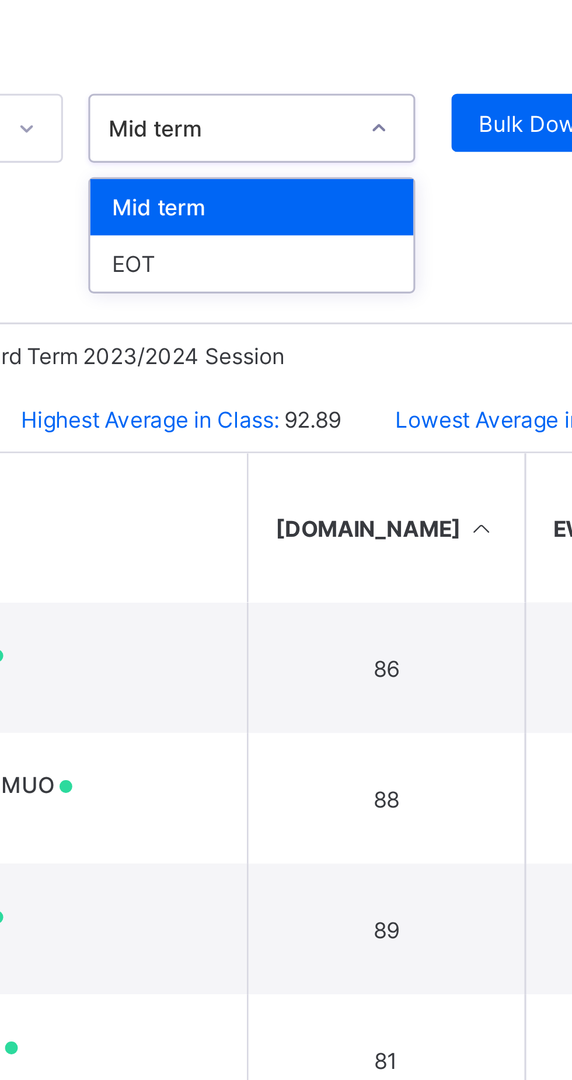
click at [382, 226] on div "EOT" at bounding box center [387, 227] width 104 height 18
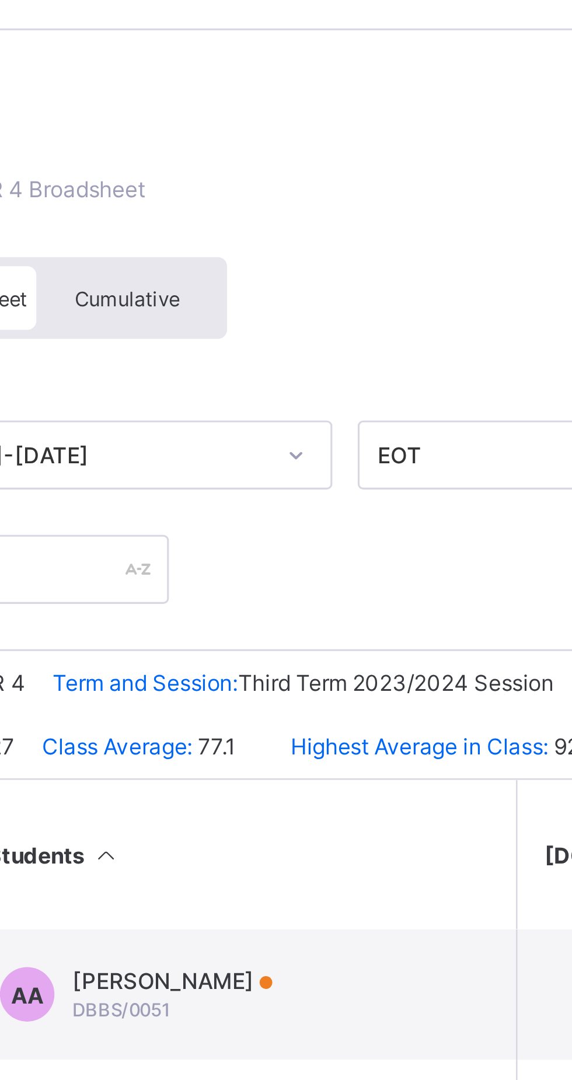
click at [277, 131] on span "Cumulative" at bounding box center [261, 133] width 34 height 8
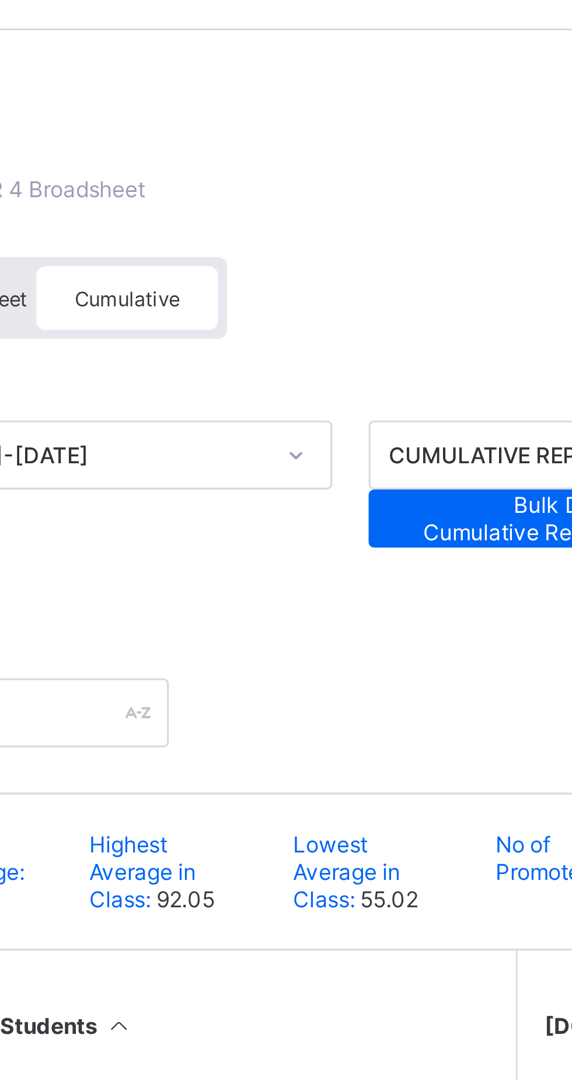
click at [373, 204] on span "Bulk Download Cumulative Reportsheet" at bounding box center [391, 204] width 88 height 18
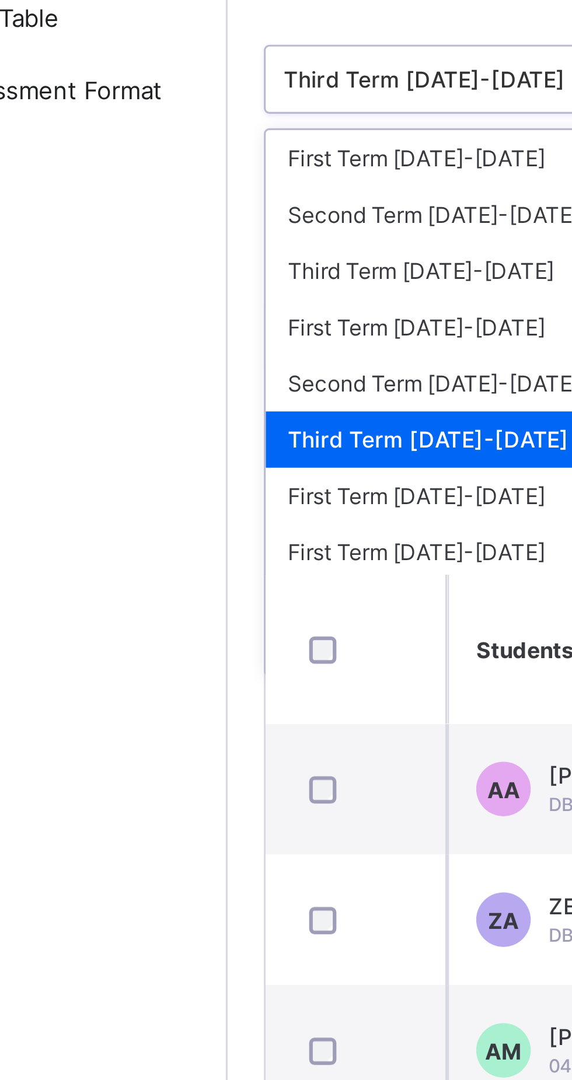
click at [168, 248] on div "Third Term 2024-2025" at bounding box center [239, 245] width 174 height 18
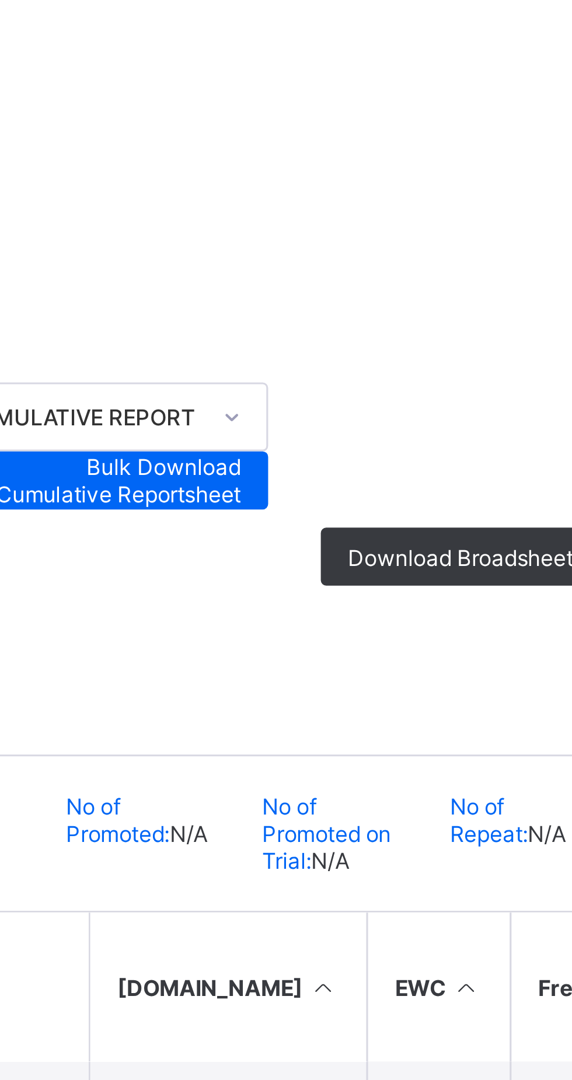
click at [404, 210] on span "Bulk Download Cumulative Reportsheet" at bounding box center [391, 204] width 88 height 18
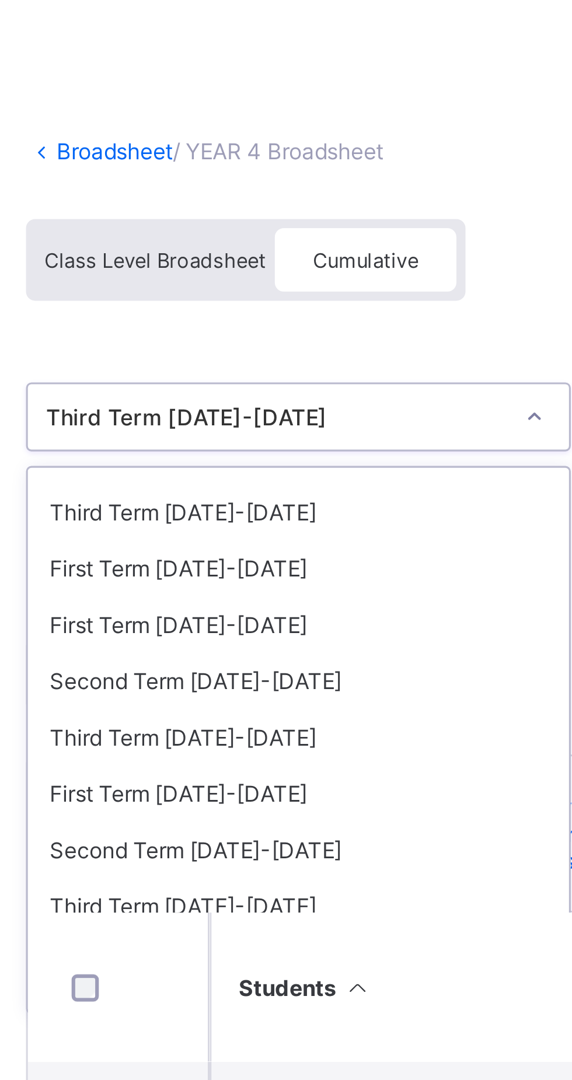
scroll to position [85, 0]
click at [218, 216] on div "Third Term 2023-2024" at bounding box center [239, 214] width 174 height 18
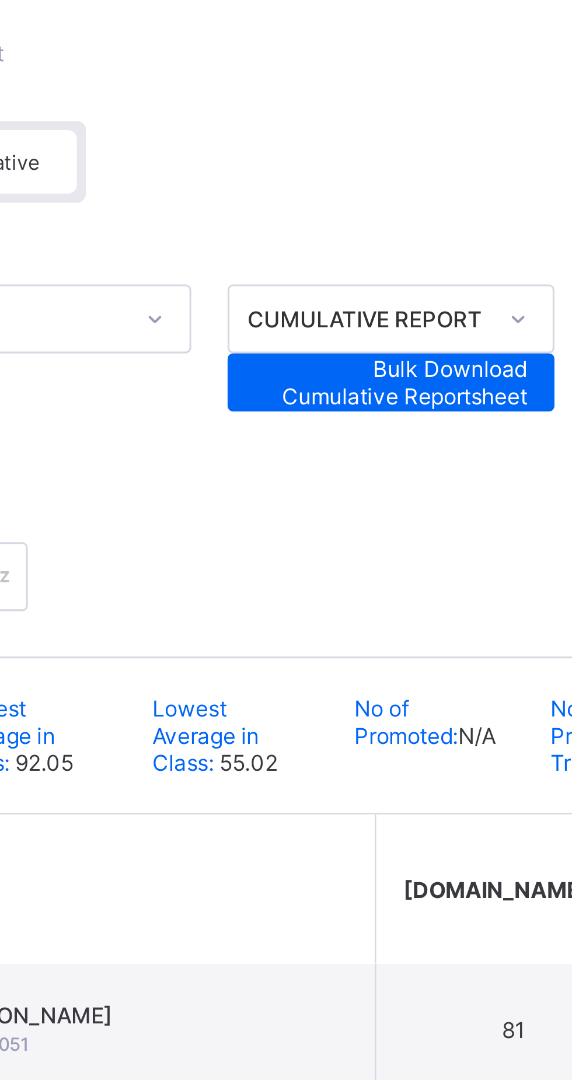
click at [412, 197] on span "Bulk Download Cumulative Reportsheet" at bounding box center [391, 204] width 88 height 18
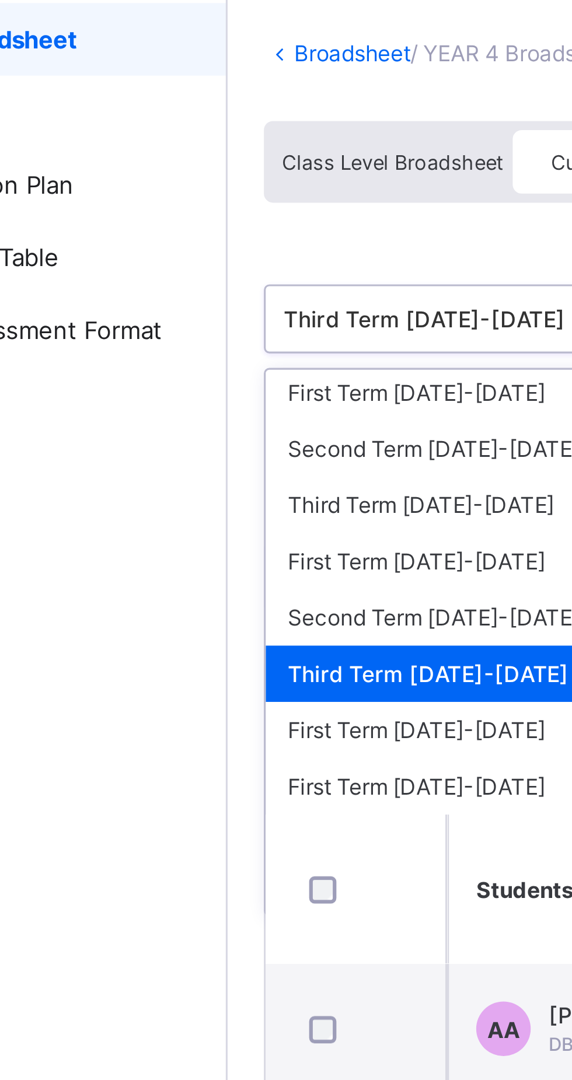
scroll to position [0, 0]
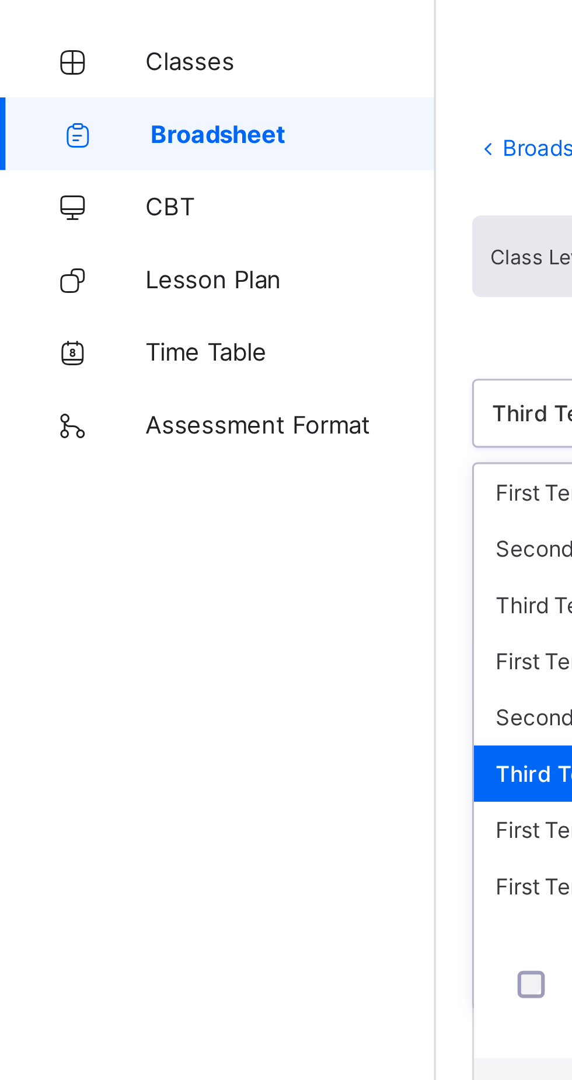
click at [56, 101] on link "Broadsheet" at bounding box center [70, 93] width 140 height 23
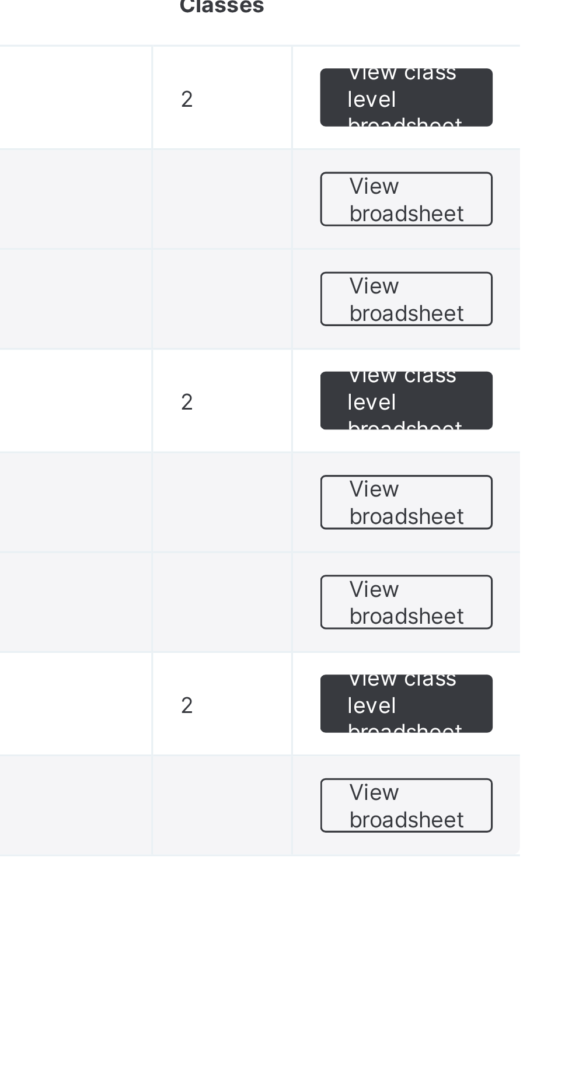
click at [511, 257] on span "View class level broadsheet" at bounding box center [514, 260] width 38 height 26
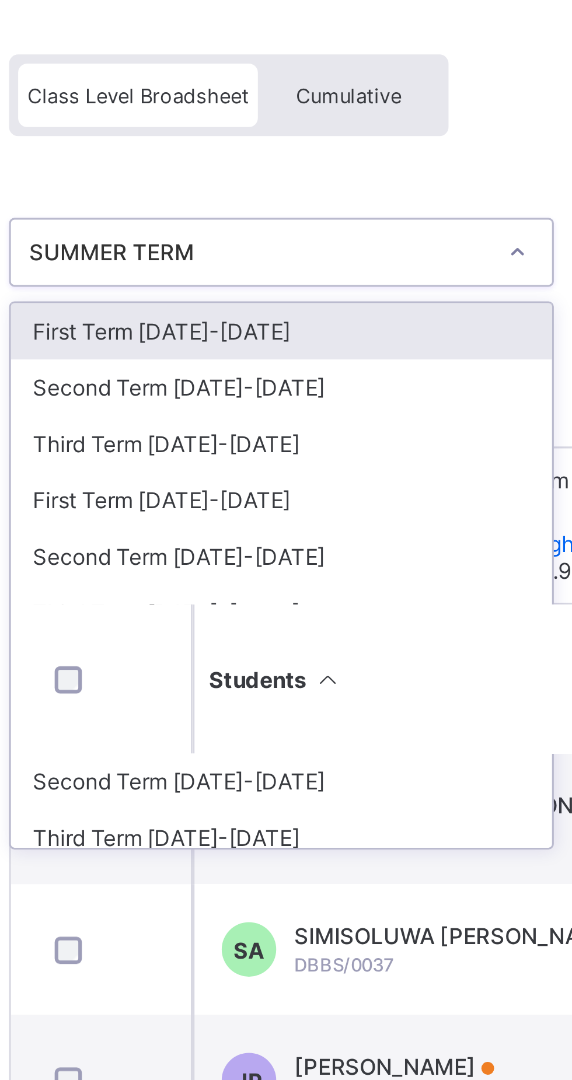
click at [307, 160] on div "option First Term 2024-2025 focused, 1 of 22. 22 results available. Use Up and …" at bounding box center [356, 183] width 408 height 51
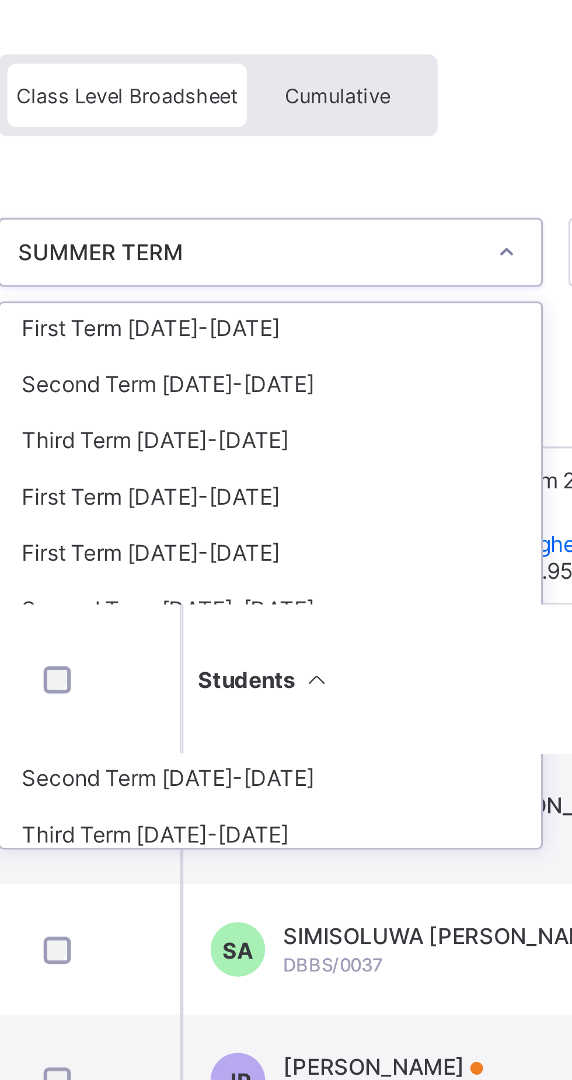
scroll to position [55, 0]
click at [221, 243] on div "Third Term 2023-2024" at bounding box center [239, 244] width 174 height 18
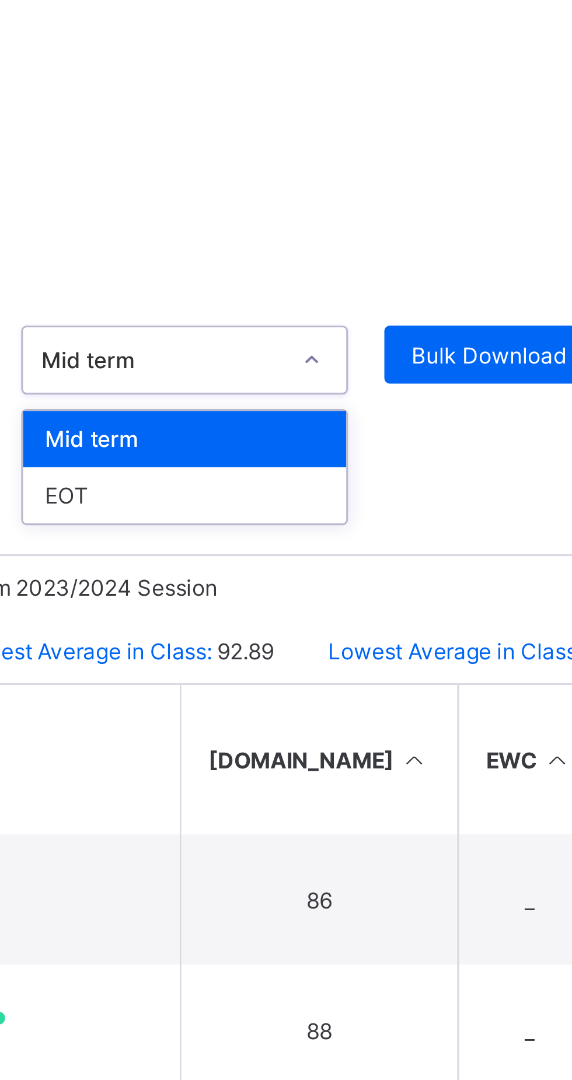
click at [408, 228] on div "EOT" at bounding box center [387, 227] width 104 height 18
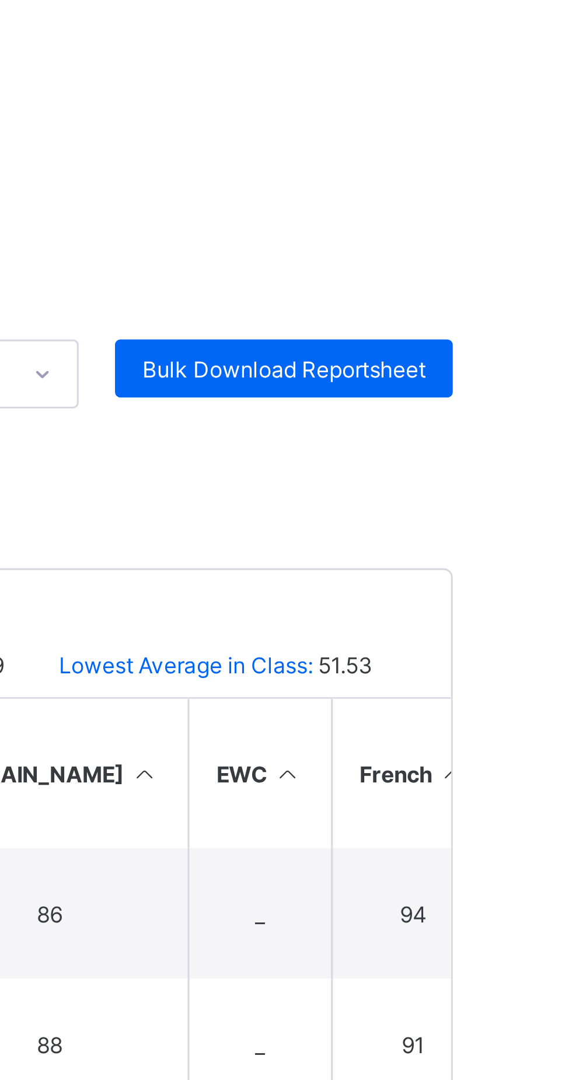
click at [522, 183] on span "Bulk Download Reportsheet" at bounding box center [505, 181] width 91 height 9
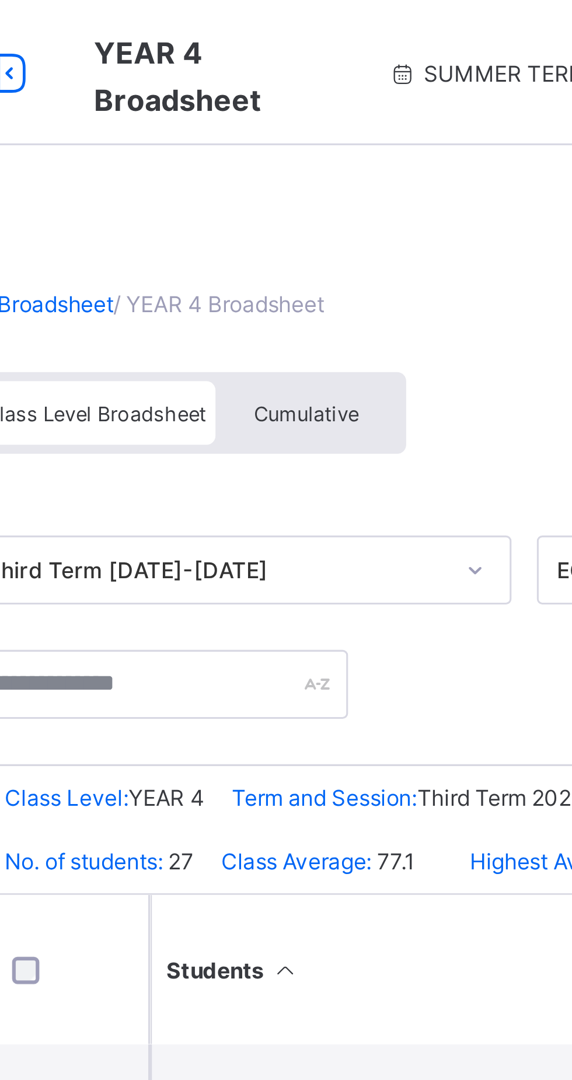
click at [268, 131] on span "Cumulative" at bounding box center [261, 133] width 34 height 8
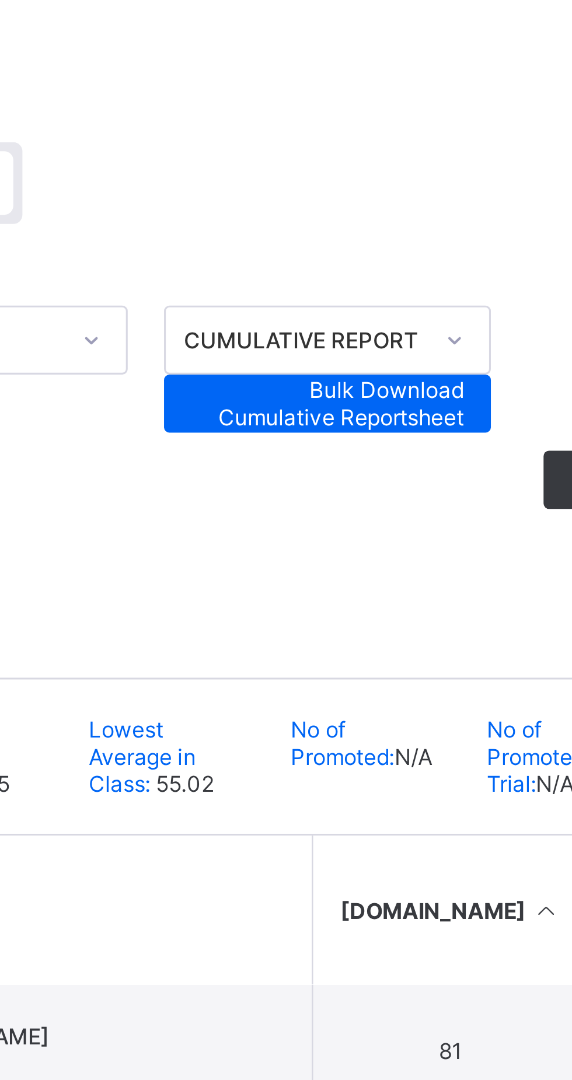
click at [419, 202] on span "Bulk Download Cumulative Reportsheet" at bounding box center [391, 204] width 88 height 18
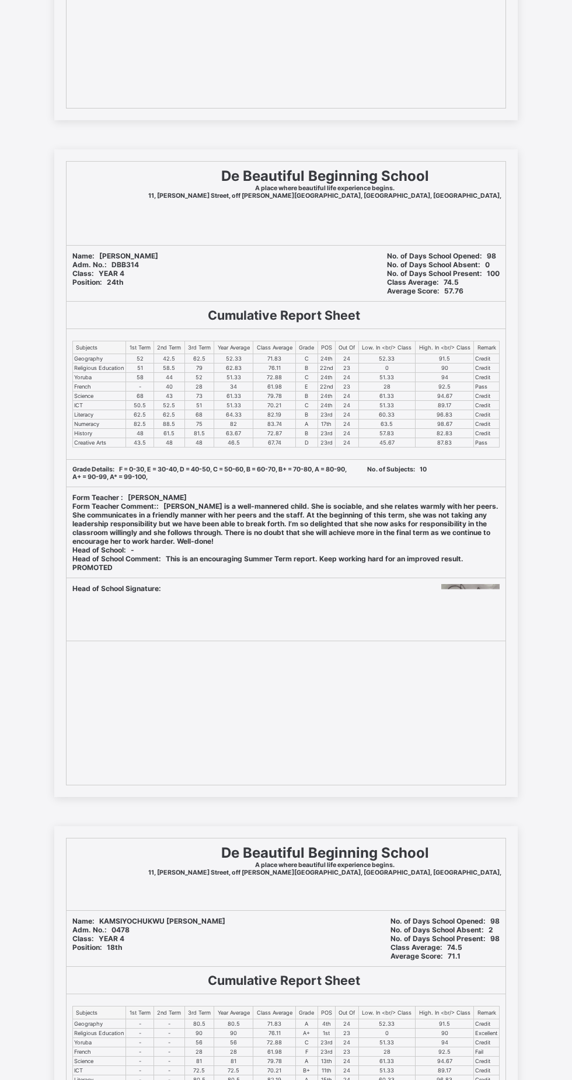
scroll to position [6913, 0]
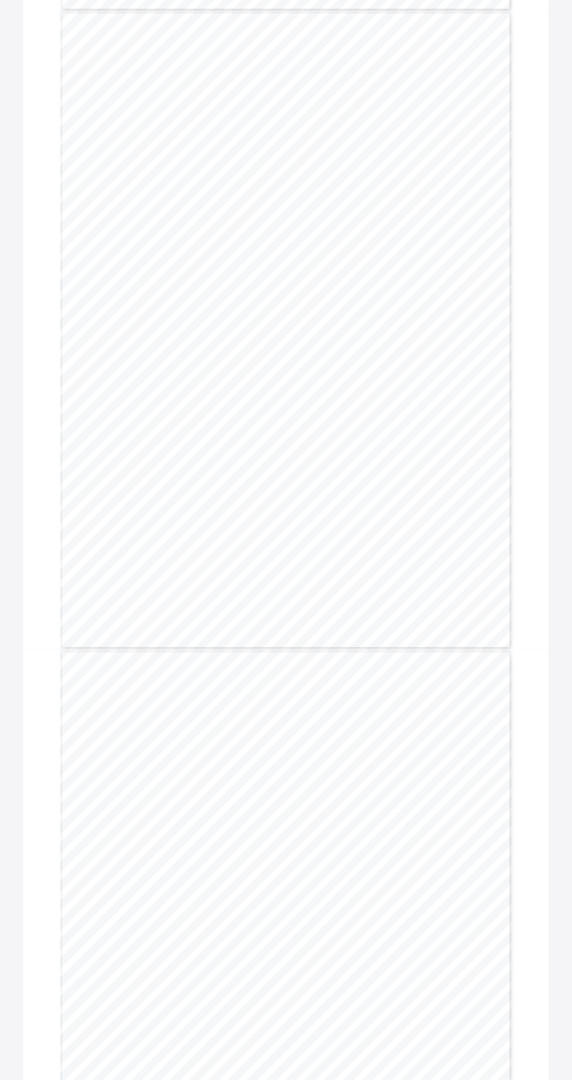
scroll to position [2010, 0]
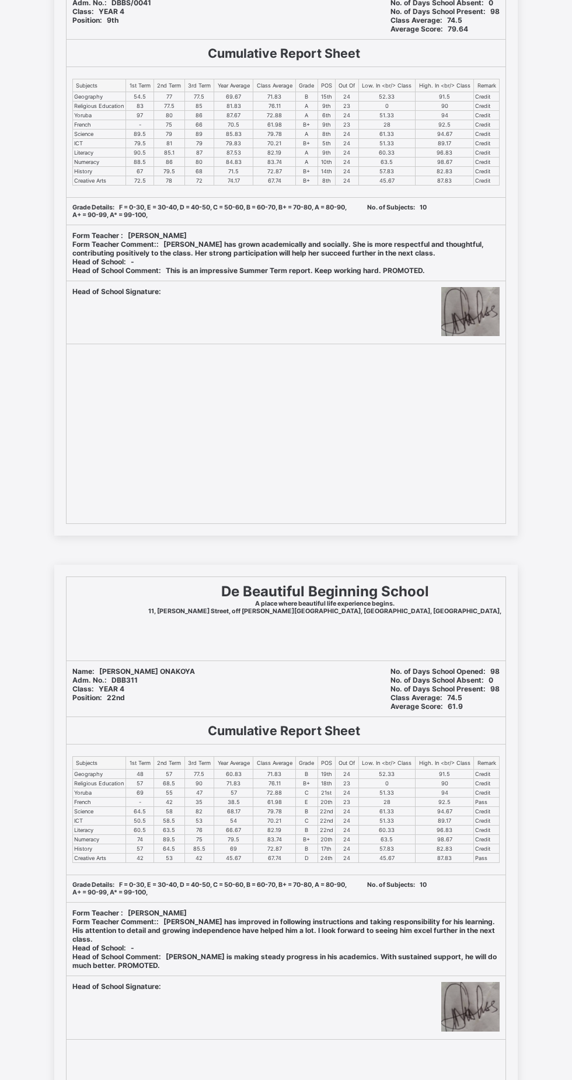
scroll to position [1545, 0]
